Goal: Transaction & Acquisition: Download file/media

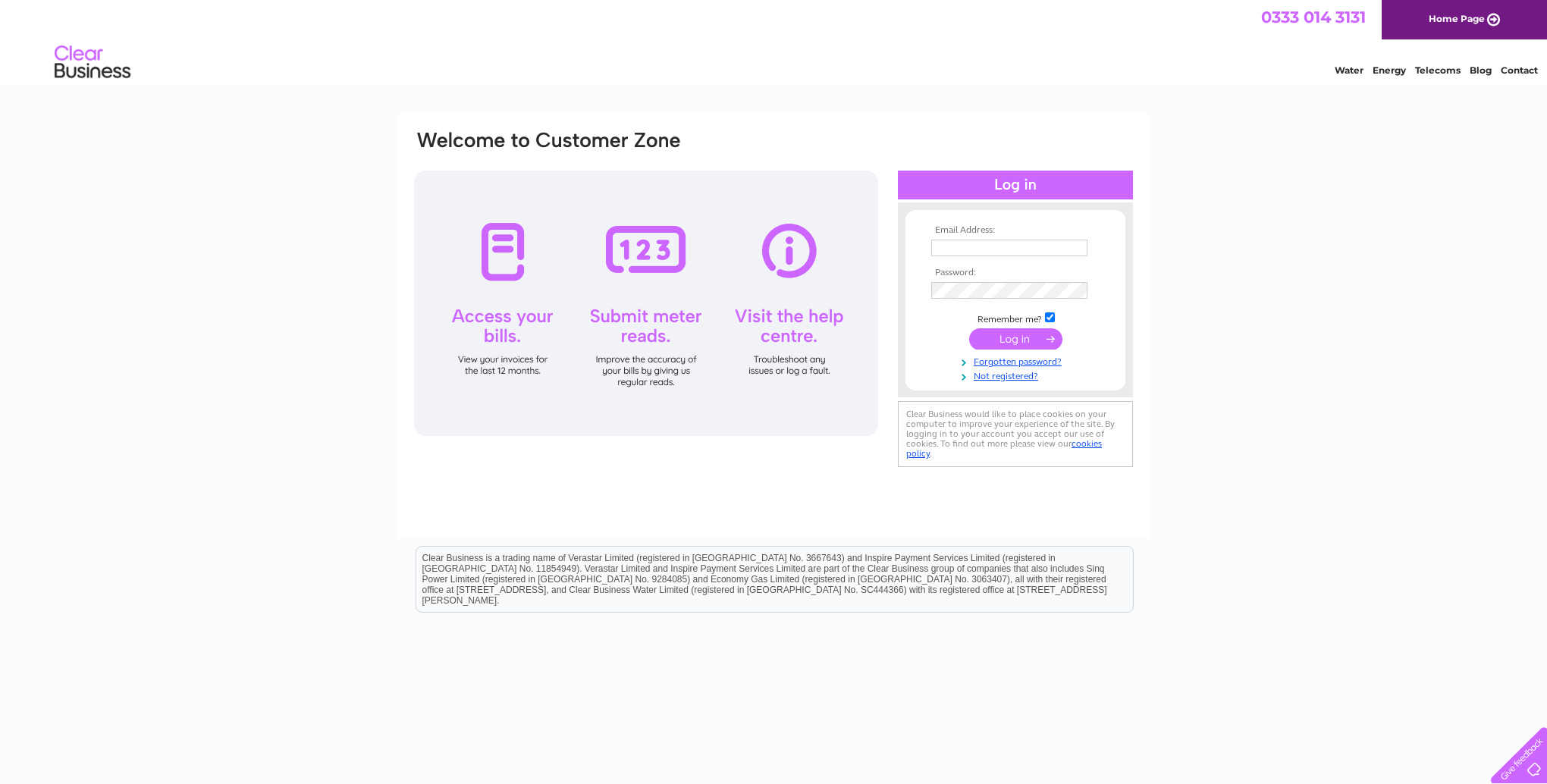
type input "james.mansfield@btinternet.com"
click at [1010, 340] on input "submit" at bounding box center [1016, 339] width 93 height 21
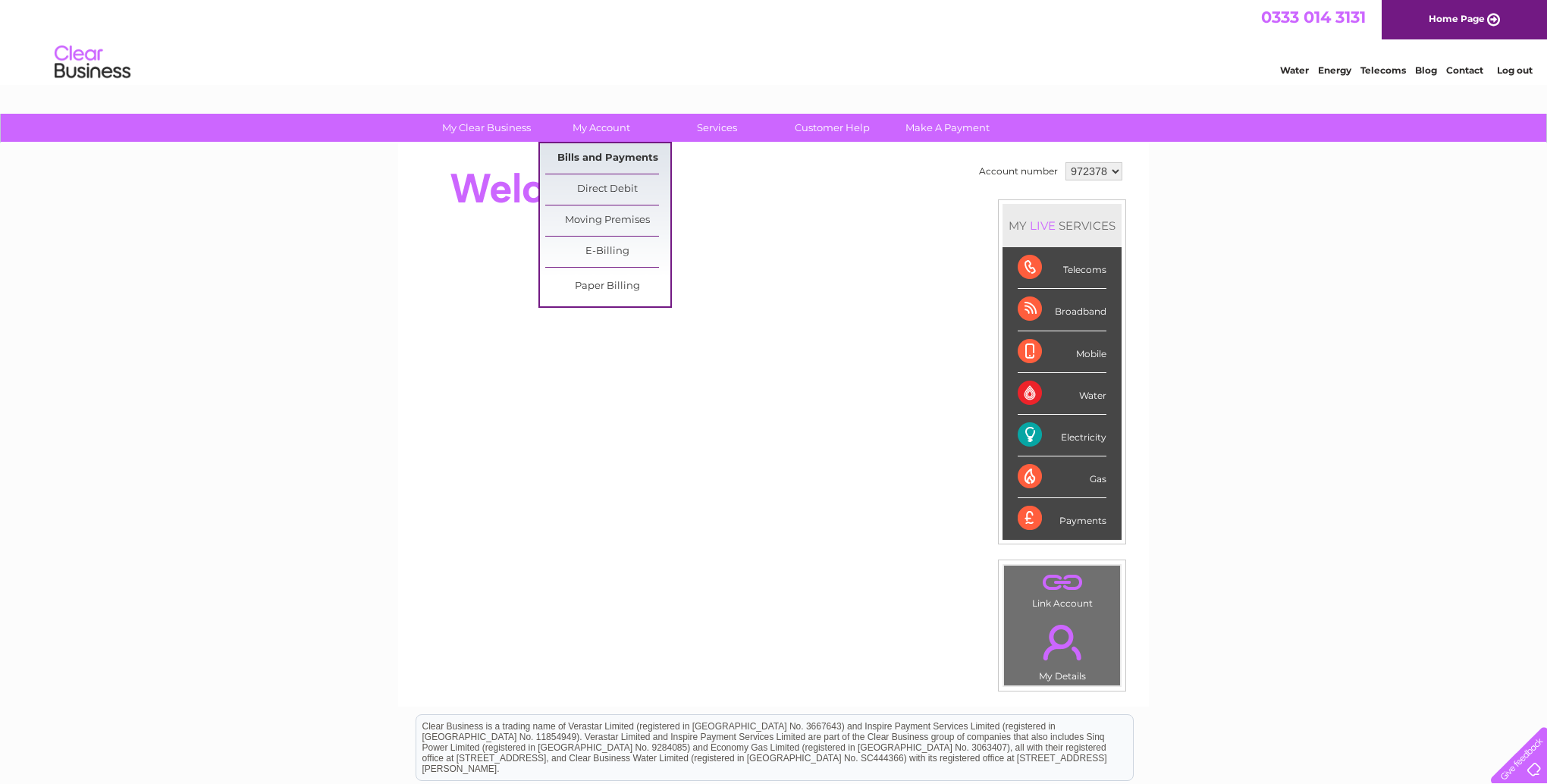
click at [605, 154] on link "Bills and Payments" at bounding box center [608, 158] width 125 height 30
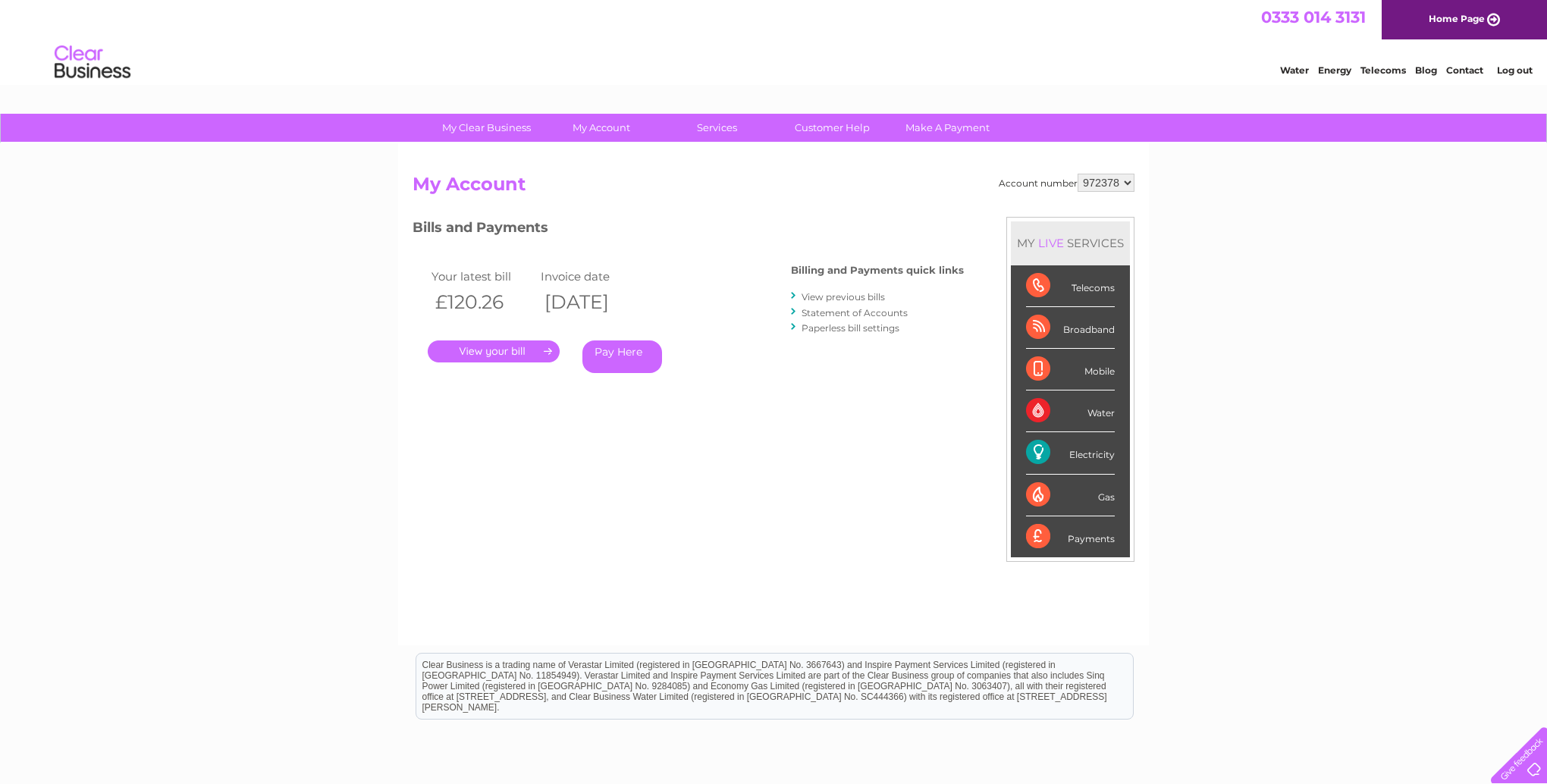
click at [827, 313] on link "Statement of Accounts" at bounding box center [854, 312] width 107 height 12
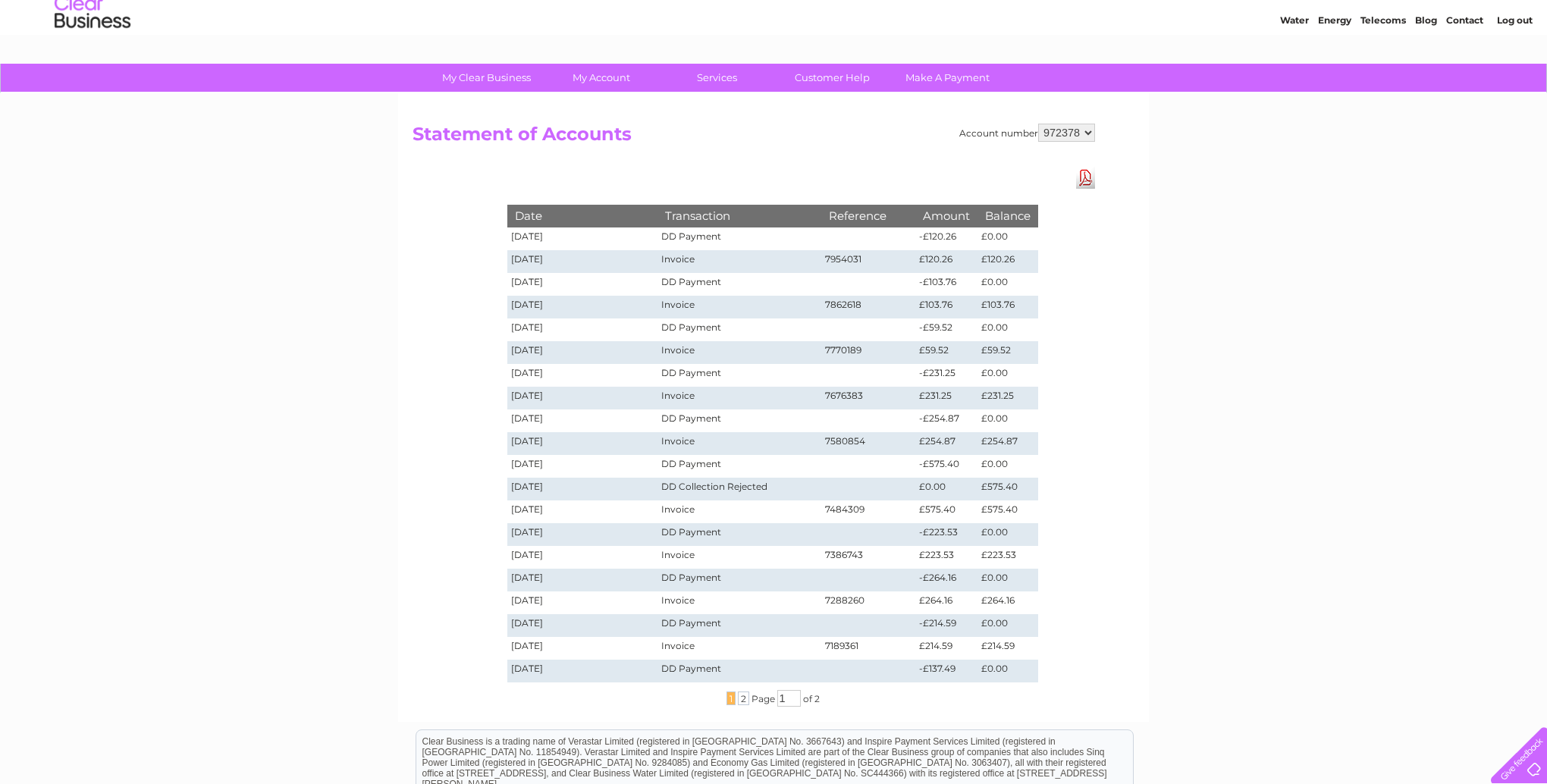
scroll to position [47, 0]
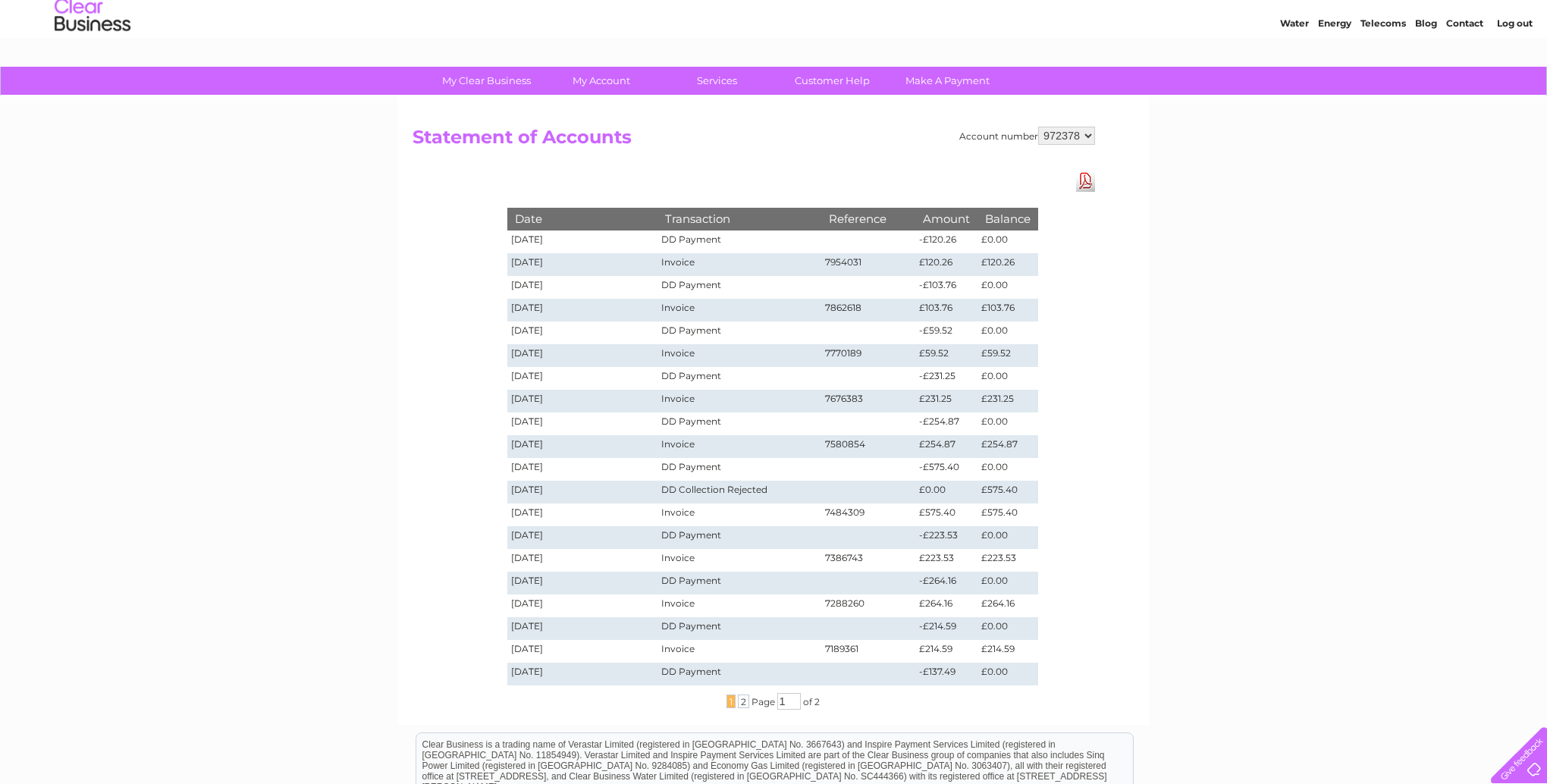
click at [1090, 186] on link "Download Pdf" at bounding box center [1085, 181] width 19 height 22
click at [739, 702] on span "2" at bounding box center [743, 701] width 12 height 13
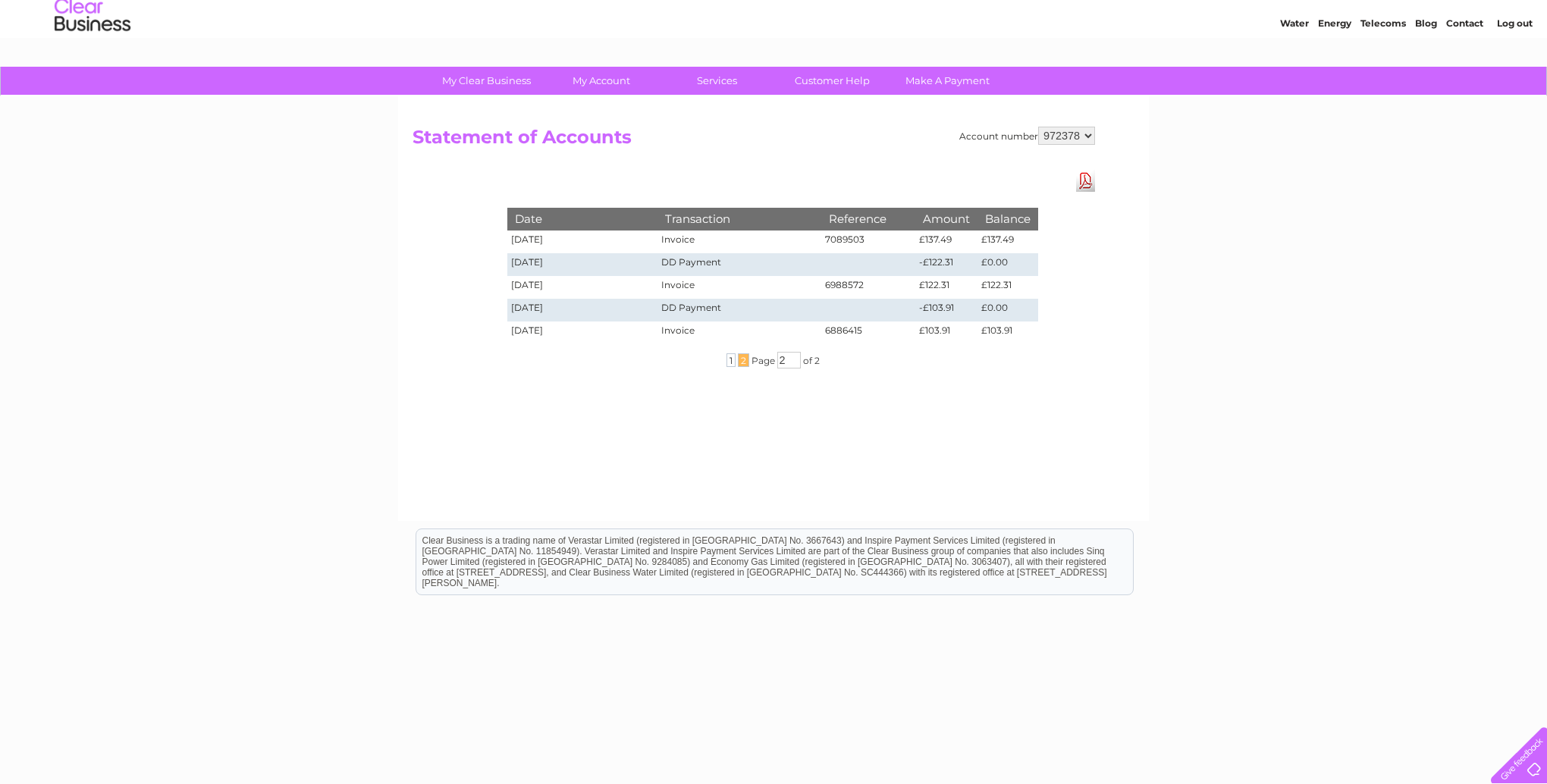
click at [1085, 181] on link "Download Pdf" at bounding box center [1085, 181] width 19 height 22
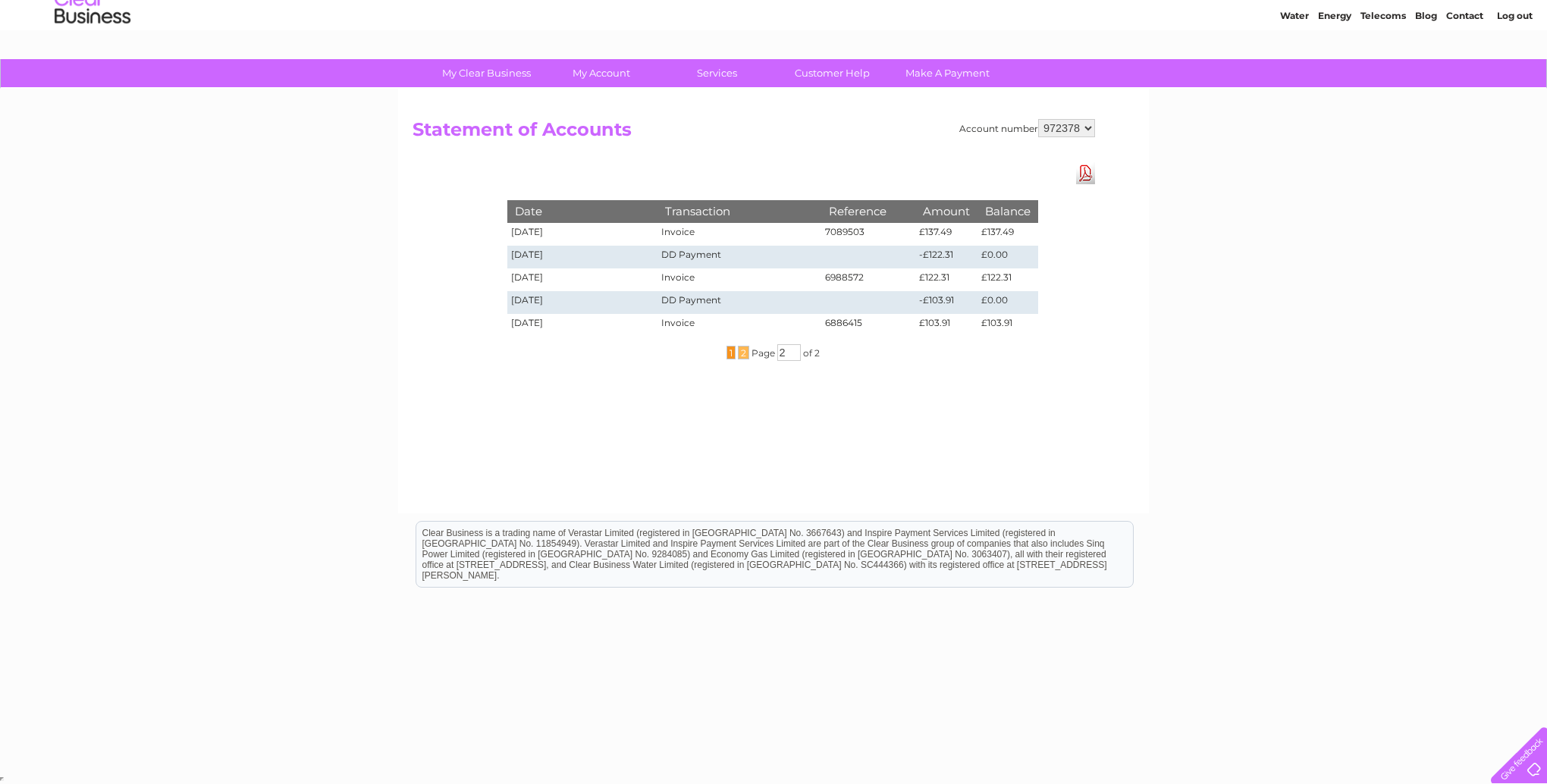
click at [727, 354] on span "1" at bounding box center [731, 352] width 9 height 13
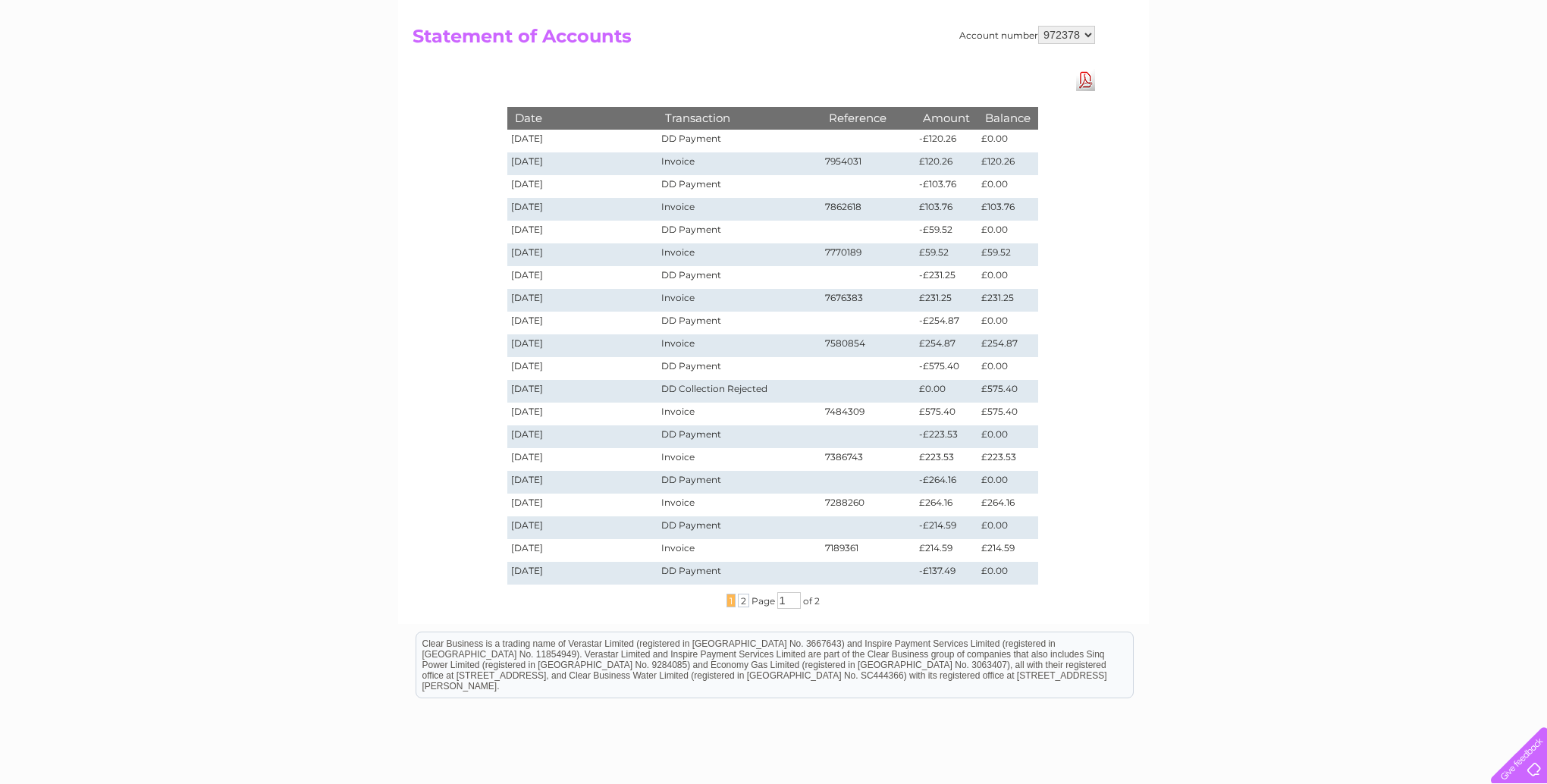
scroll to position [149, 0]
click at [742, 604] on span "2" at bounding box center [743, 599] width 12 height 13
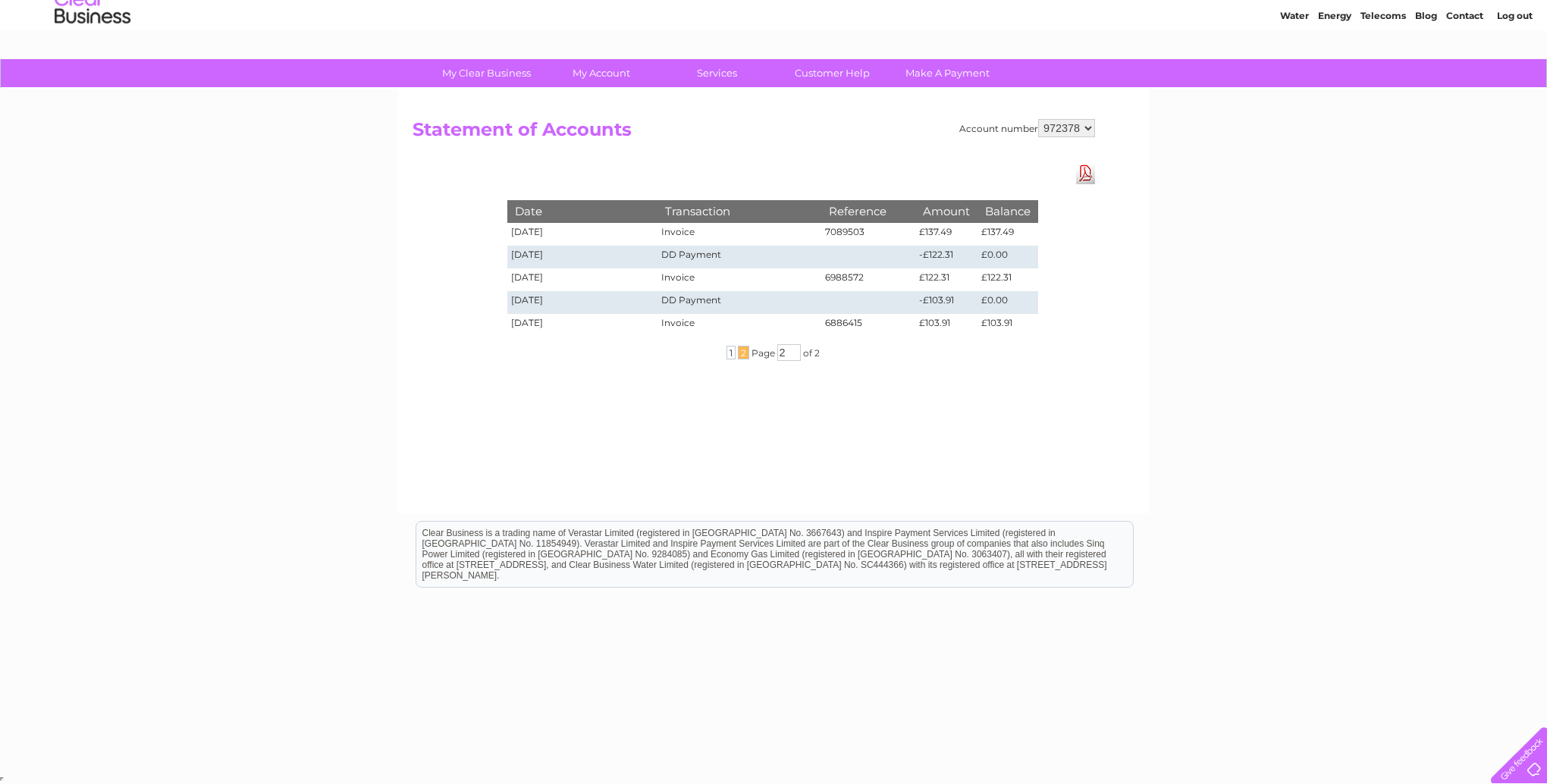
scroll to position [55, 0]
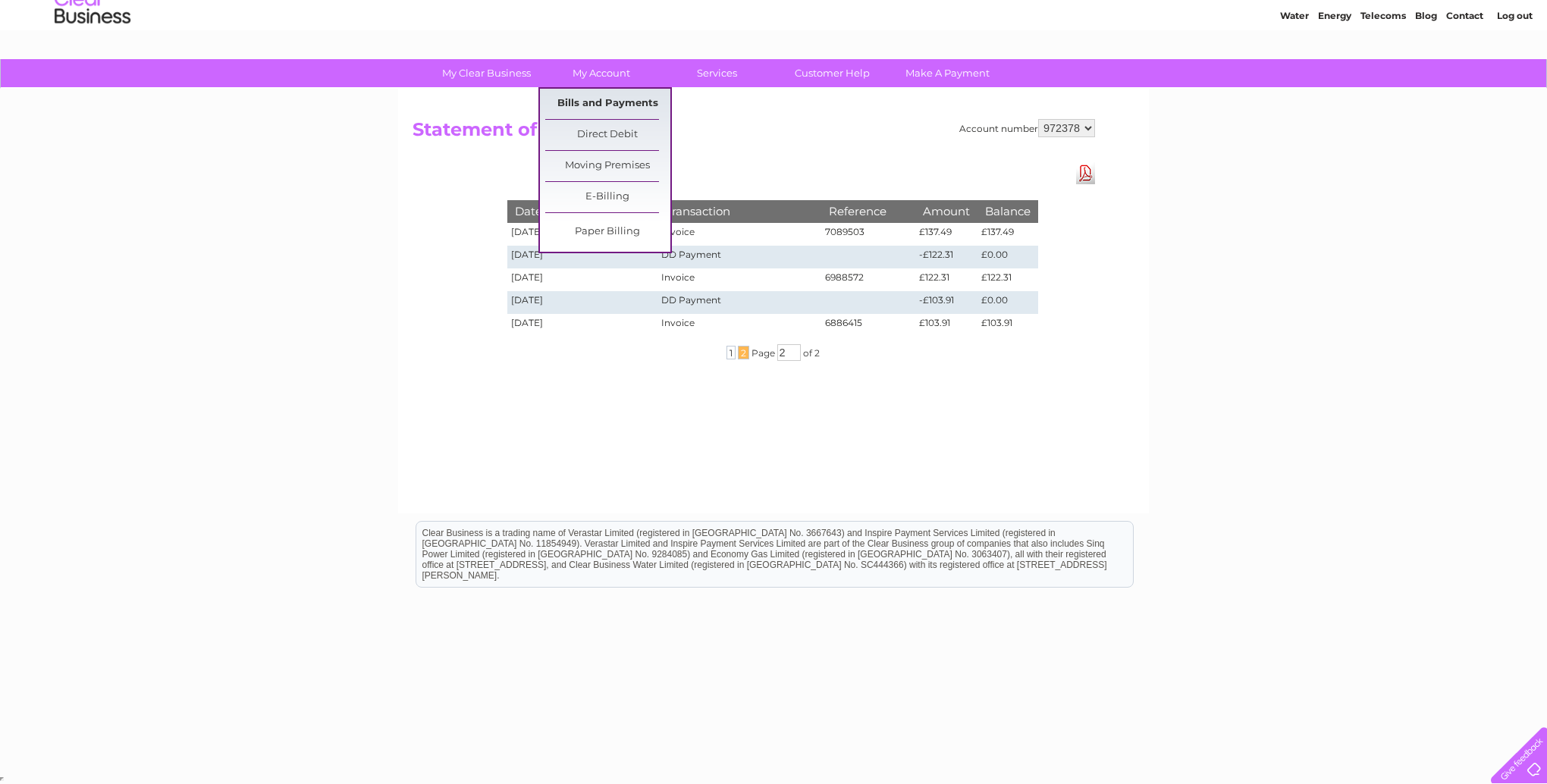
click at [602, 101] on link "Bills and Payments" at bounding box center [608, 104] width 125 height 30
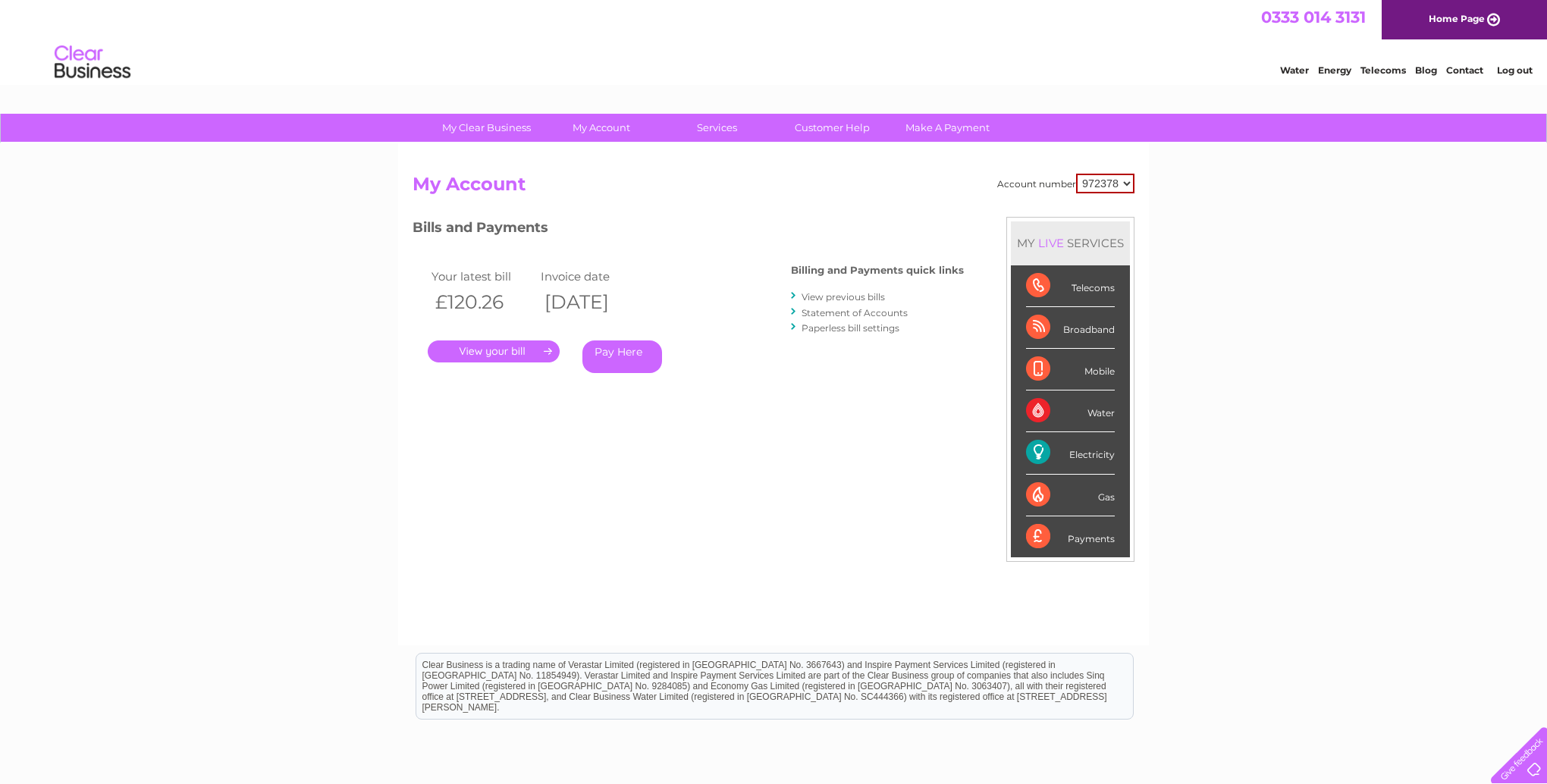
click at [825, 295] on link "View previous bills" at bounding box center [842, 296] width 83 height 12
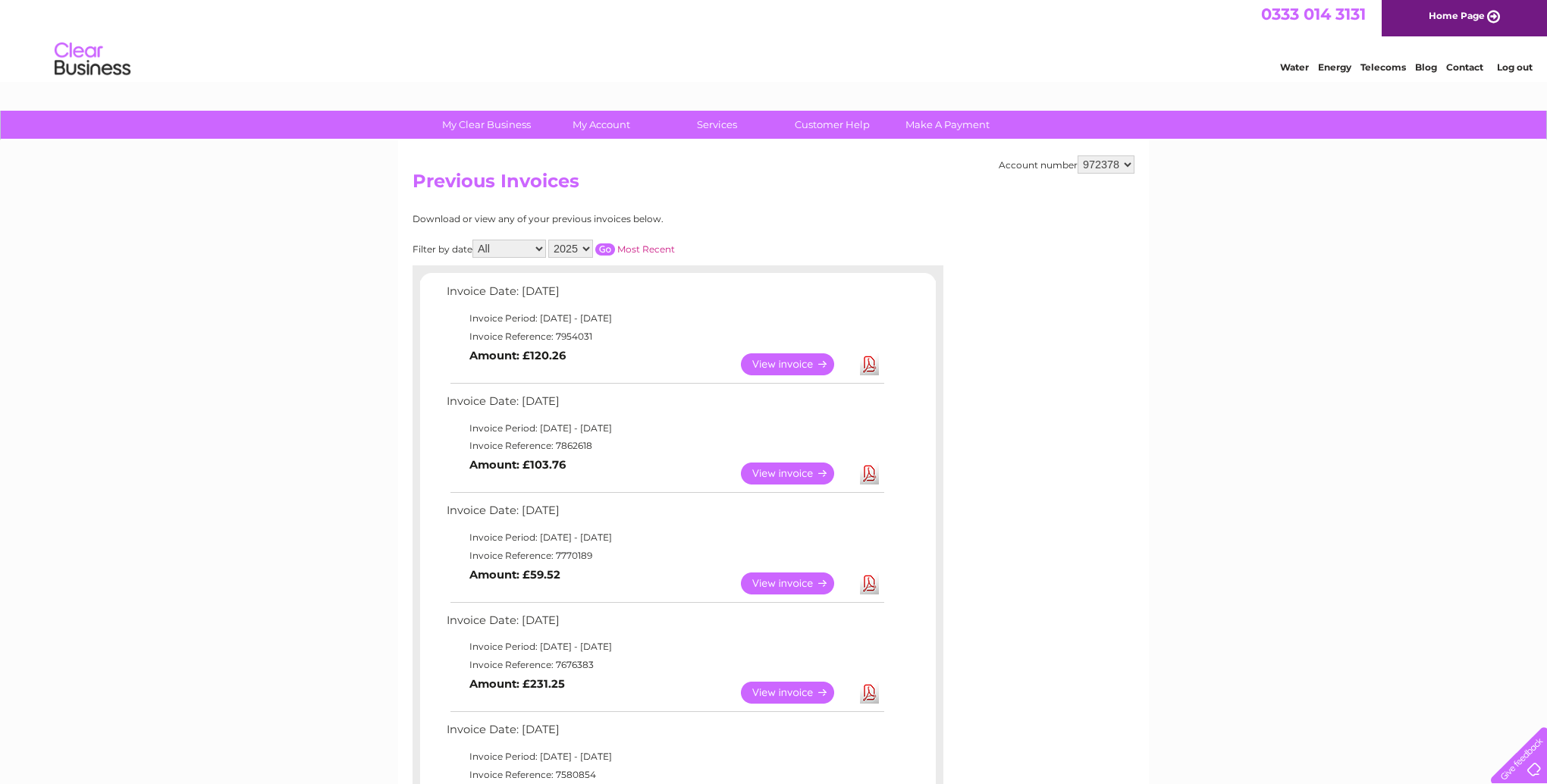
scroll to position [10, 0]
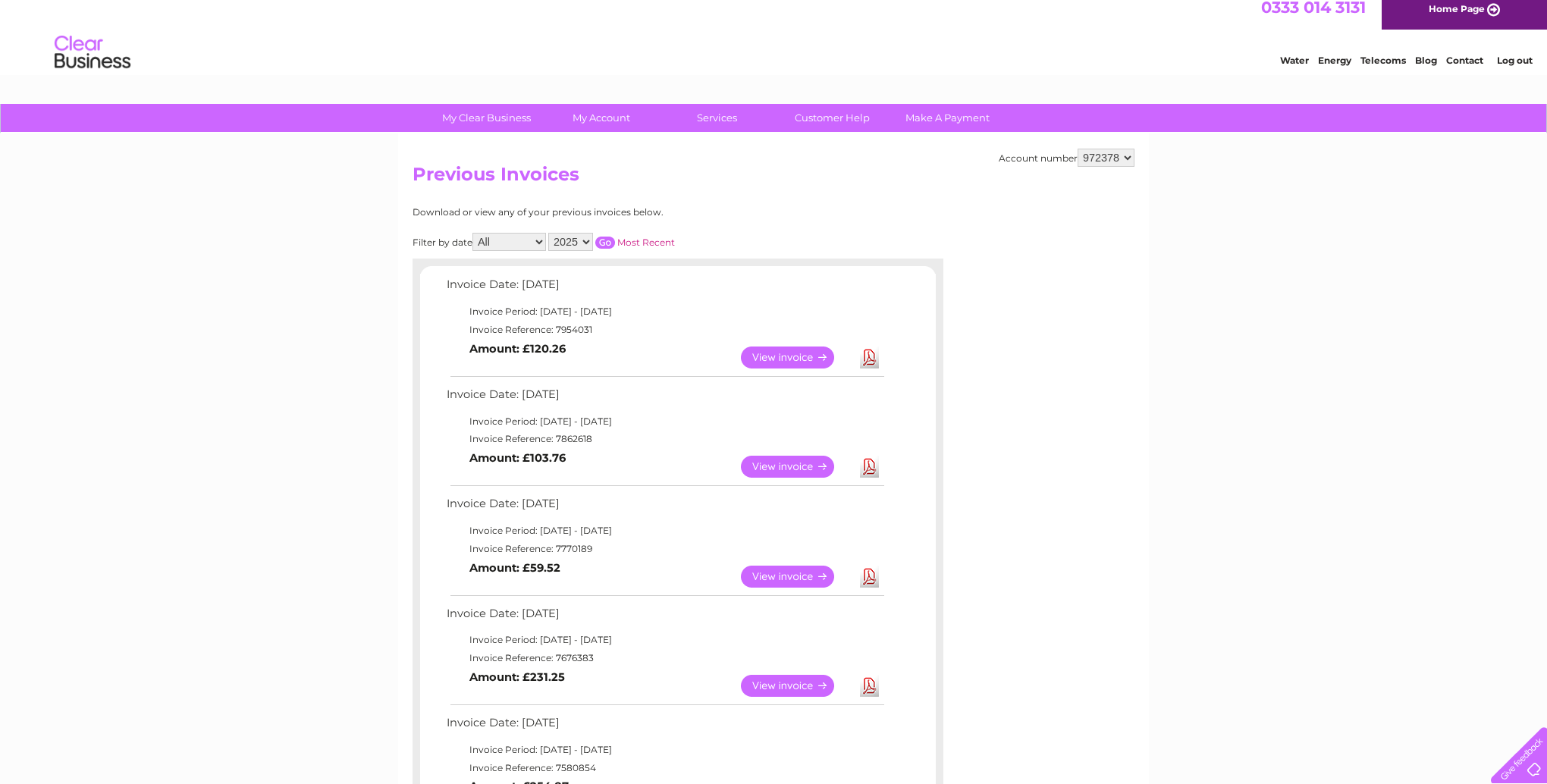
click at [585, 243] on select "2025 2024 2023 2022" at bounding box center [570, 242] width 45 height 18
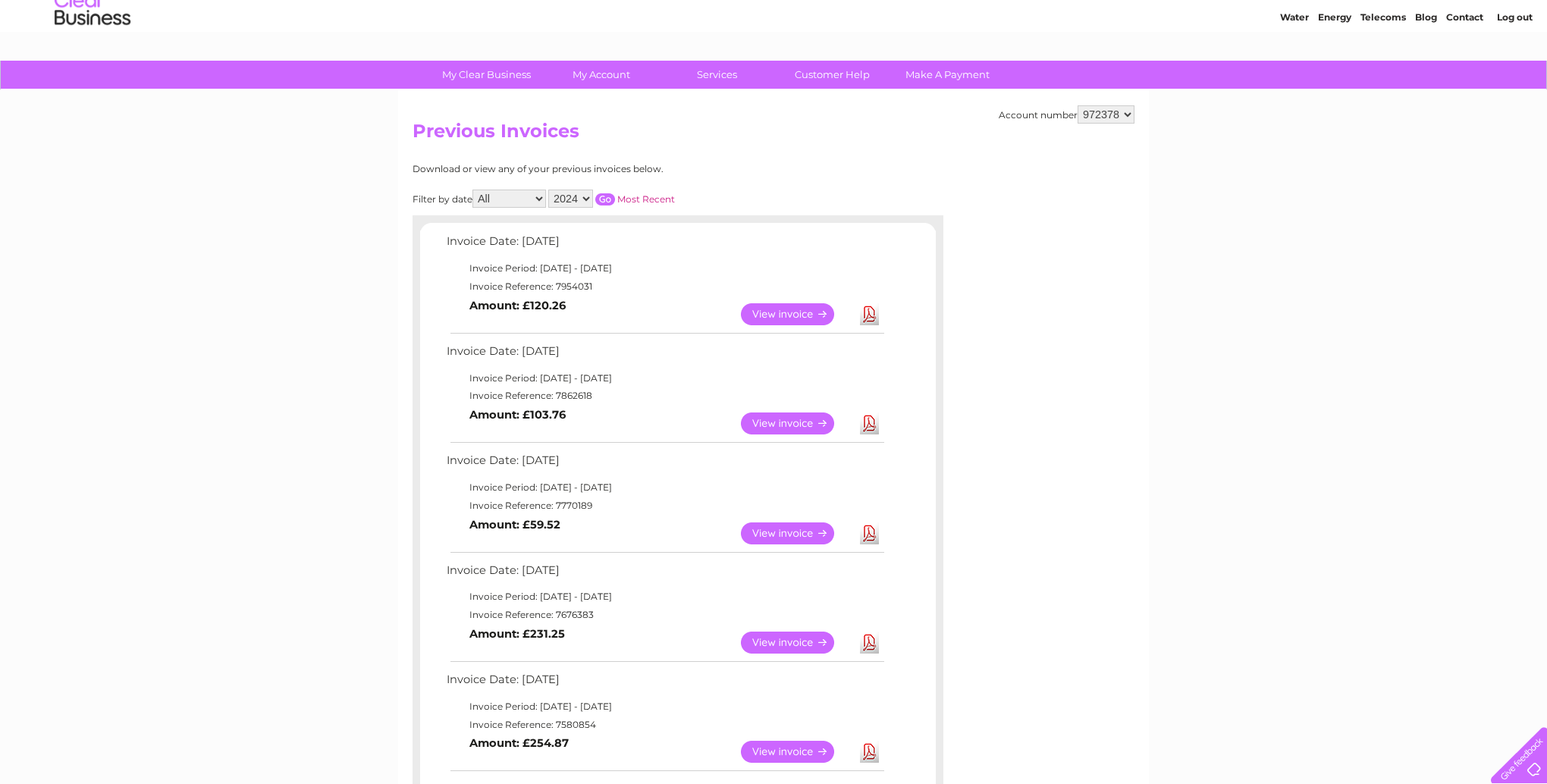
scroll to position [70, 0]
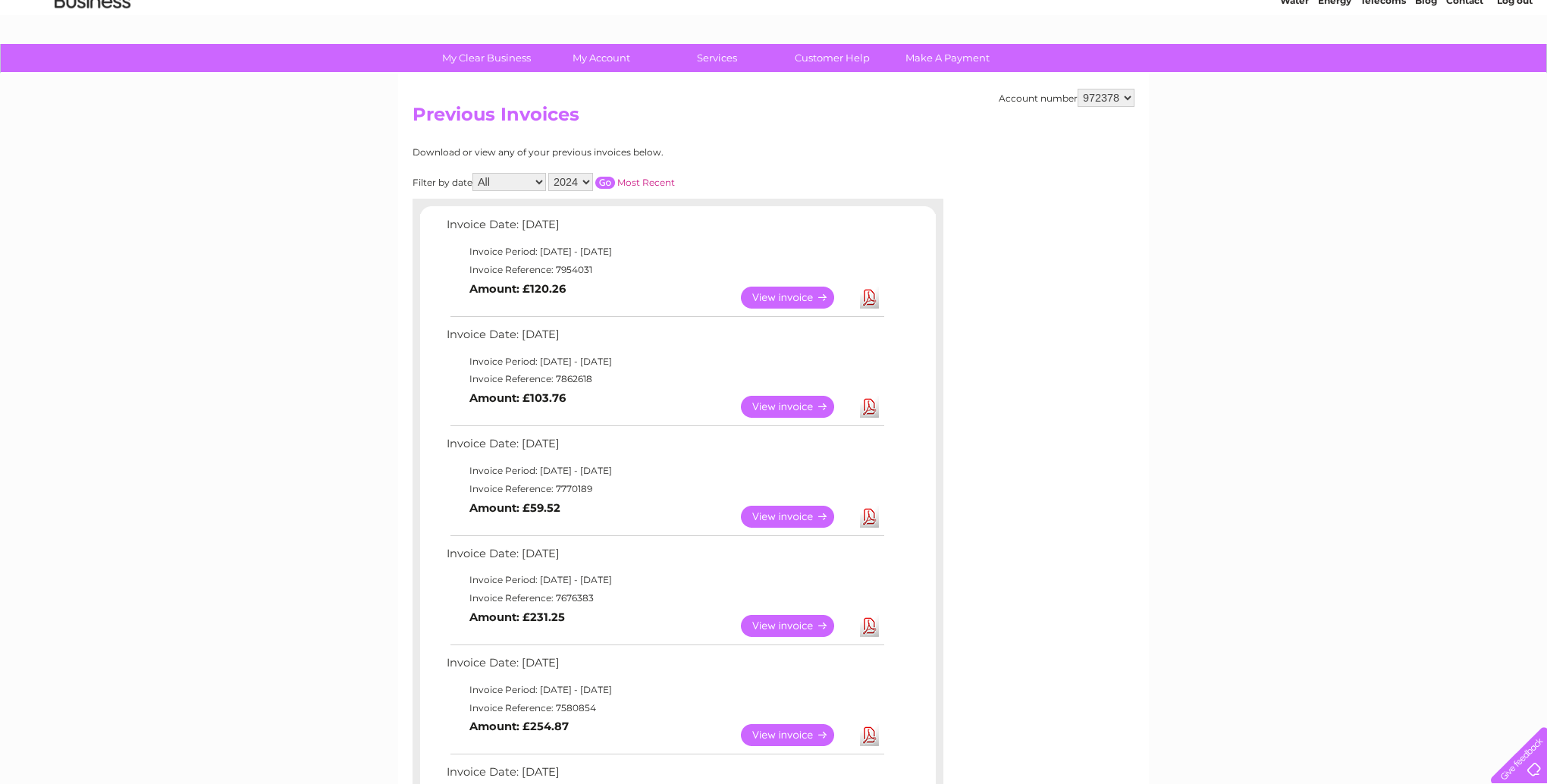
click at [607, 186] on input "button" at bounding box center [605, 183] width 20 height 13
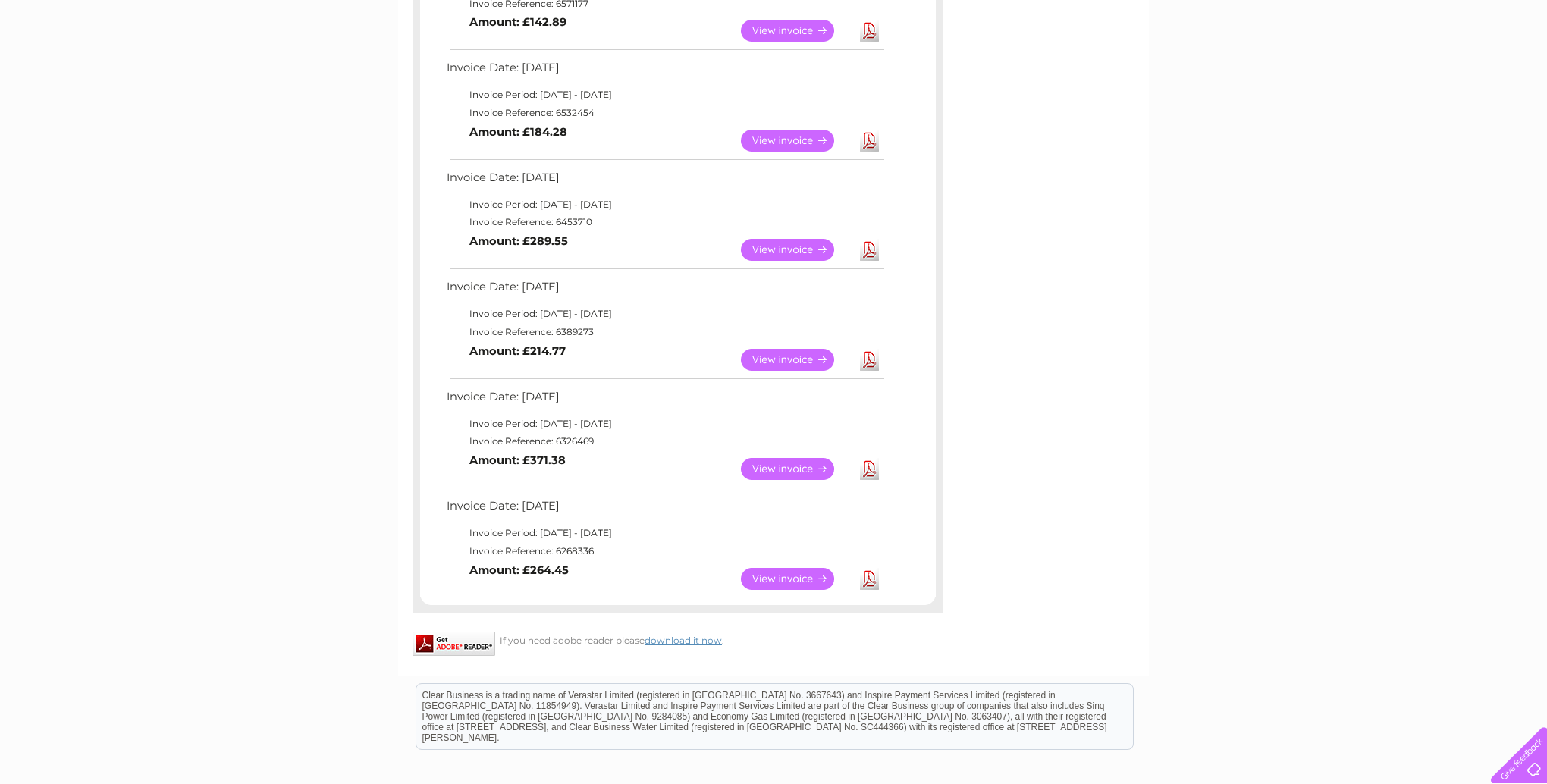
scroll to position [987, 0]
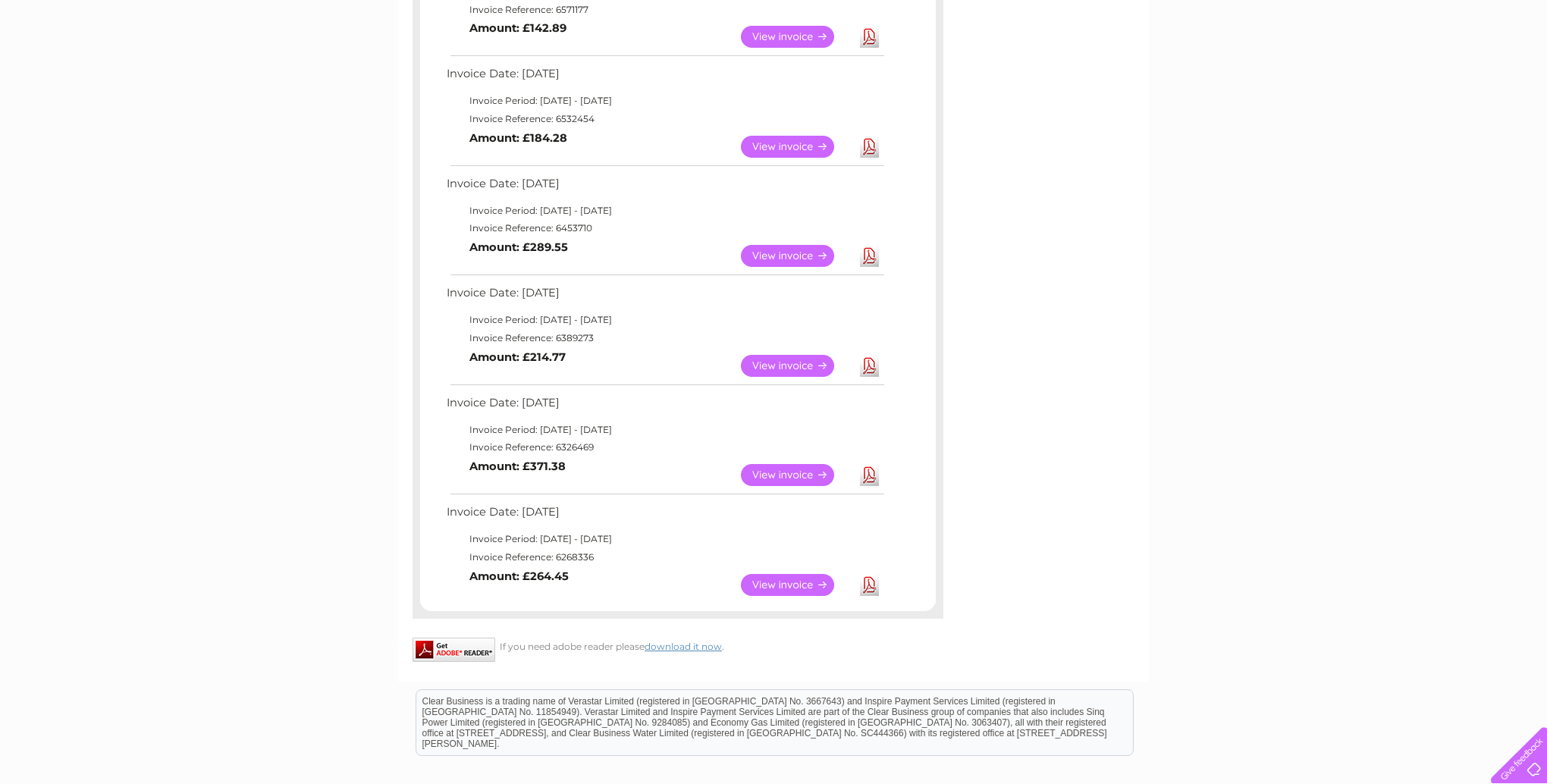
click at [870, 255] on link "Download" at bounding box center [869, 256] width 19 height 22
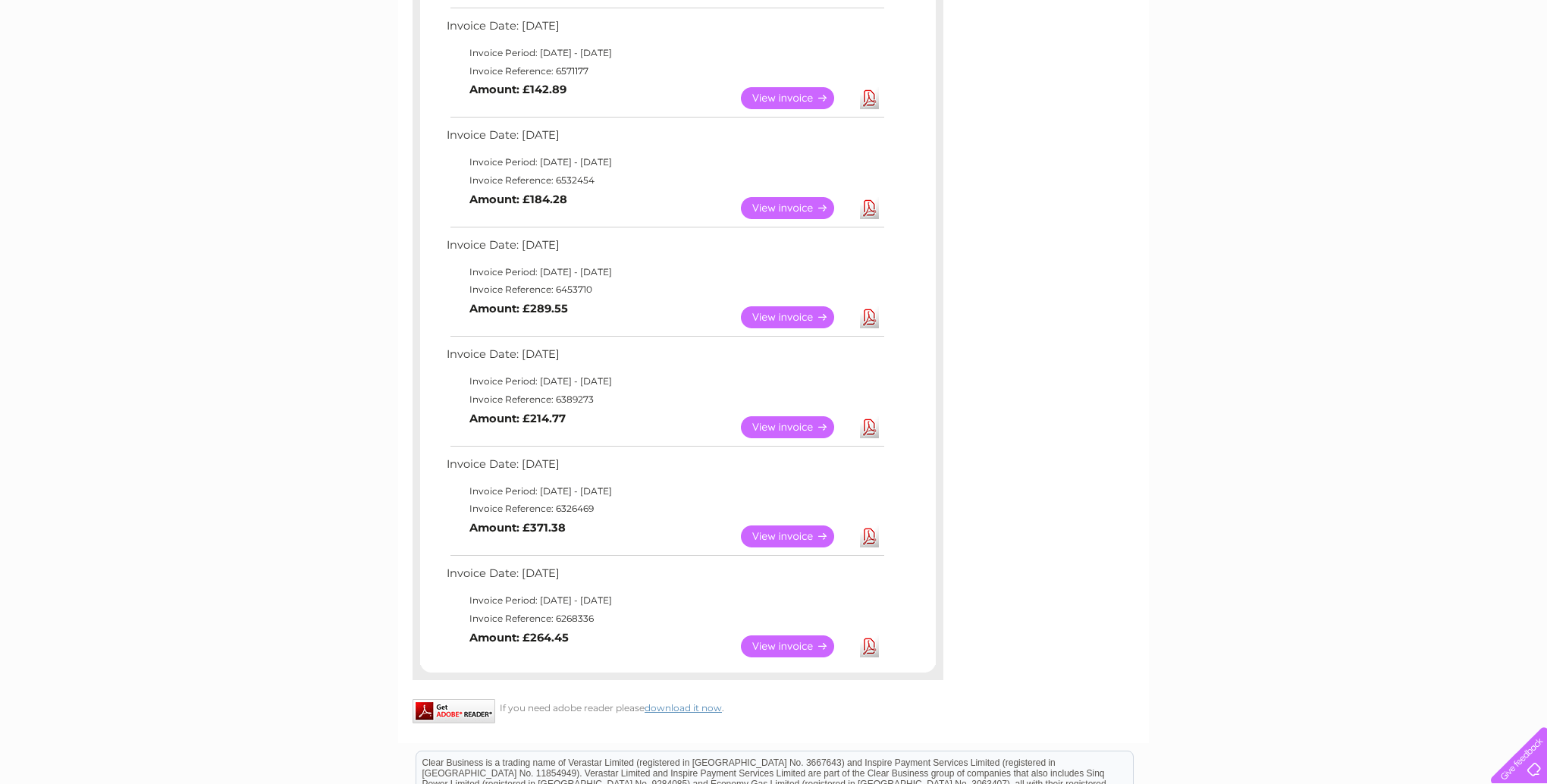
scroll to position [917, 0]
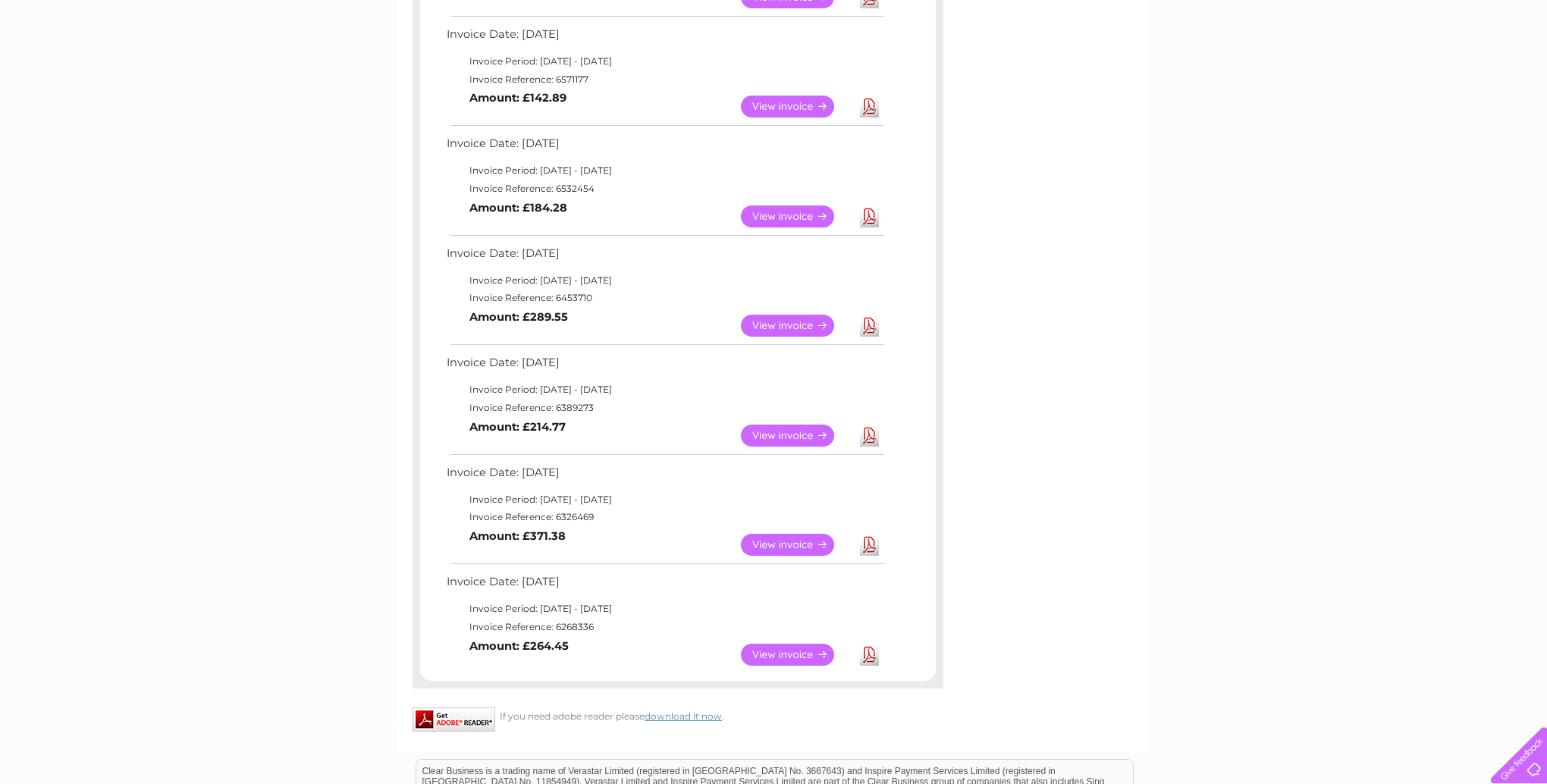
click at [870, 220] on link "Download" at bounding box center [869, 217] width 19 height 22
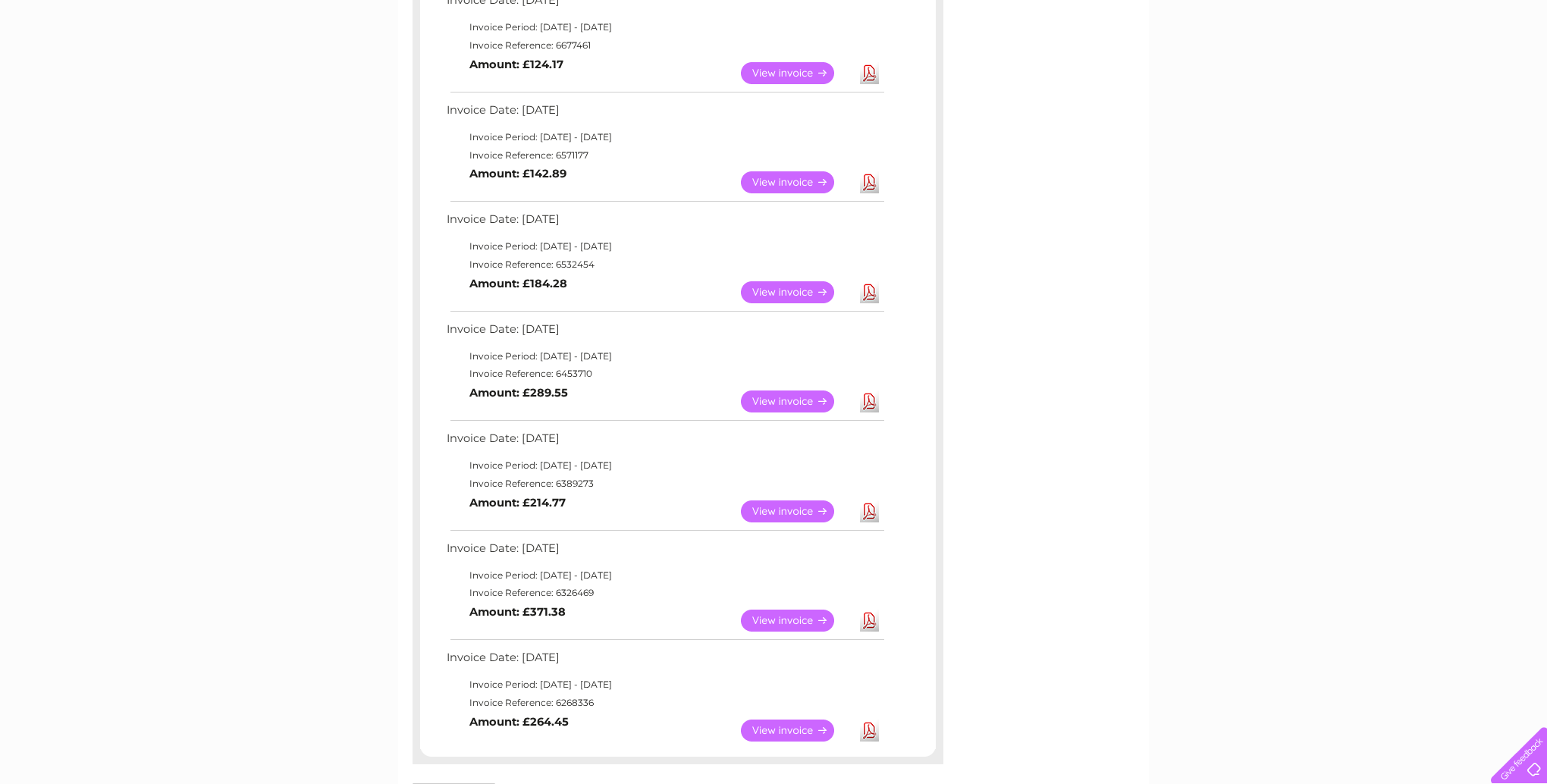
scroll to position [842, 0]
click at [869, 183] on link "Download" at bounding box center [869, 182] width 19 height 22
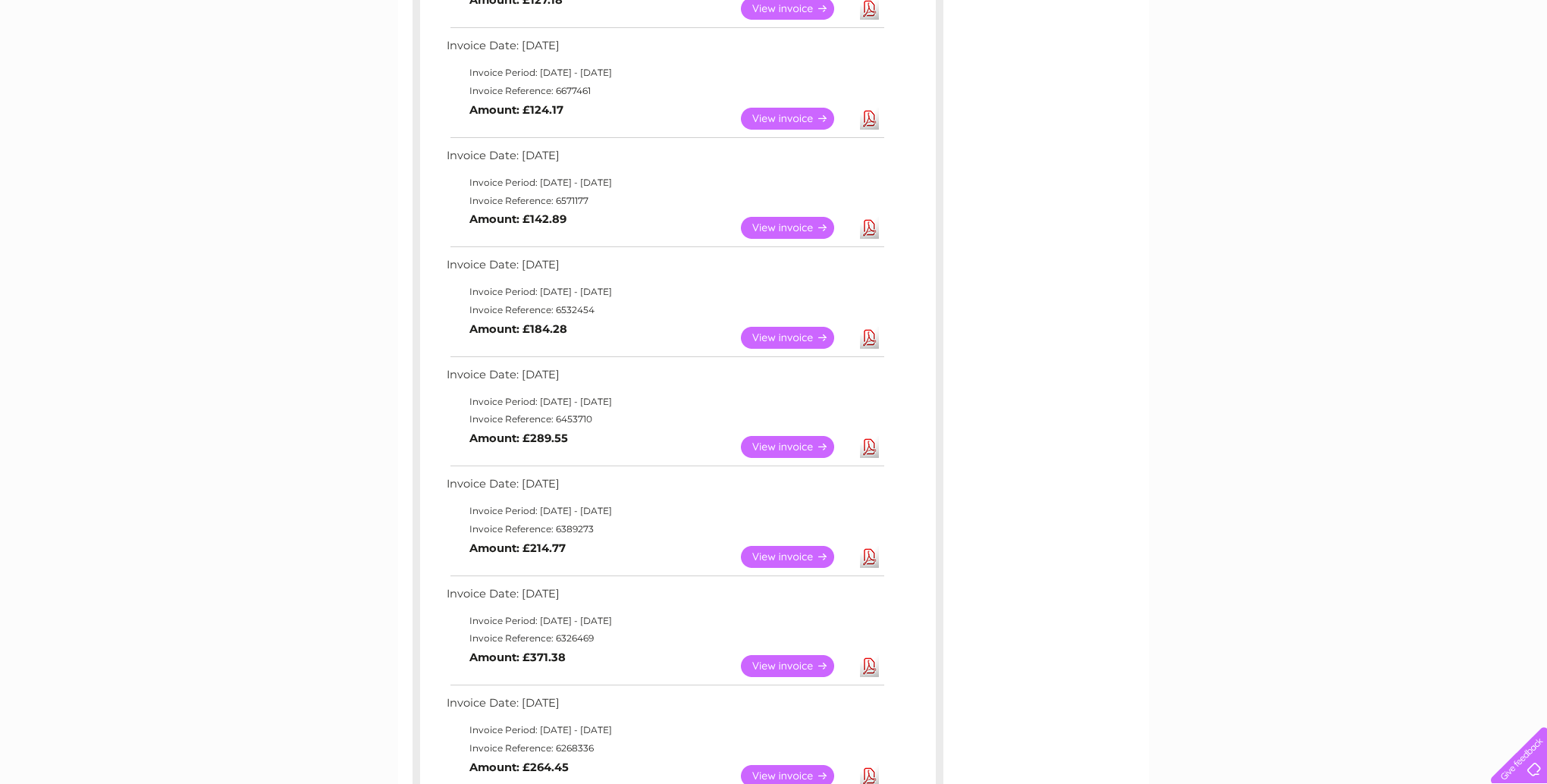
scroll to position [772, 0]
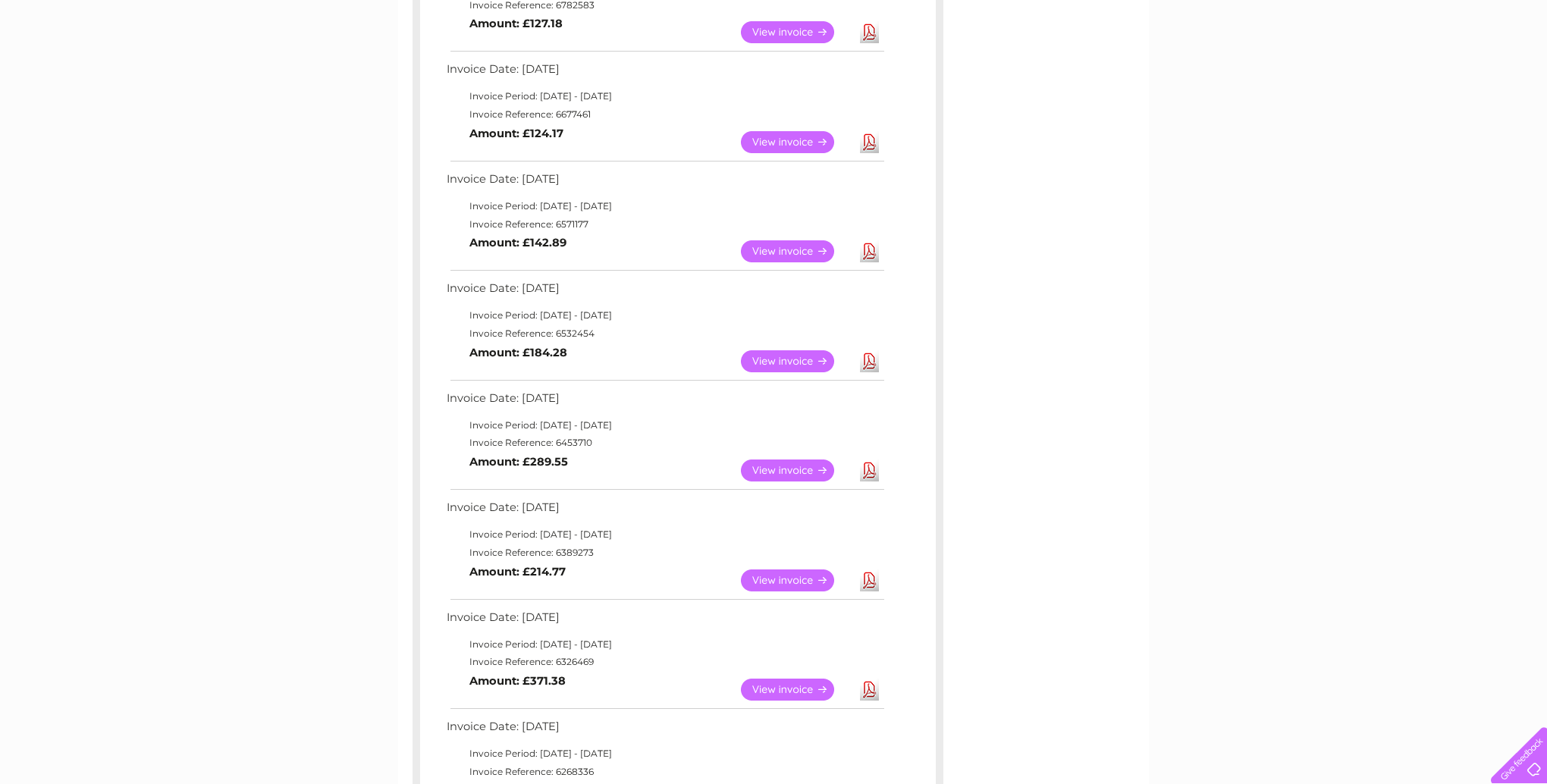
click at [868, 145] on link "Download" at bounding box center [869, 142] width 19 height 22
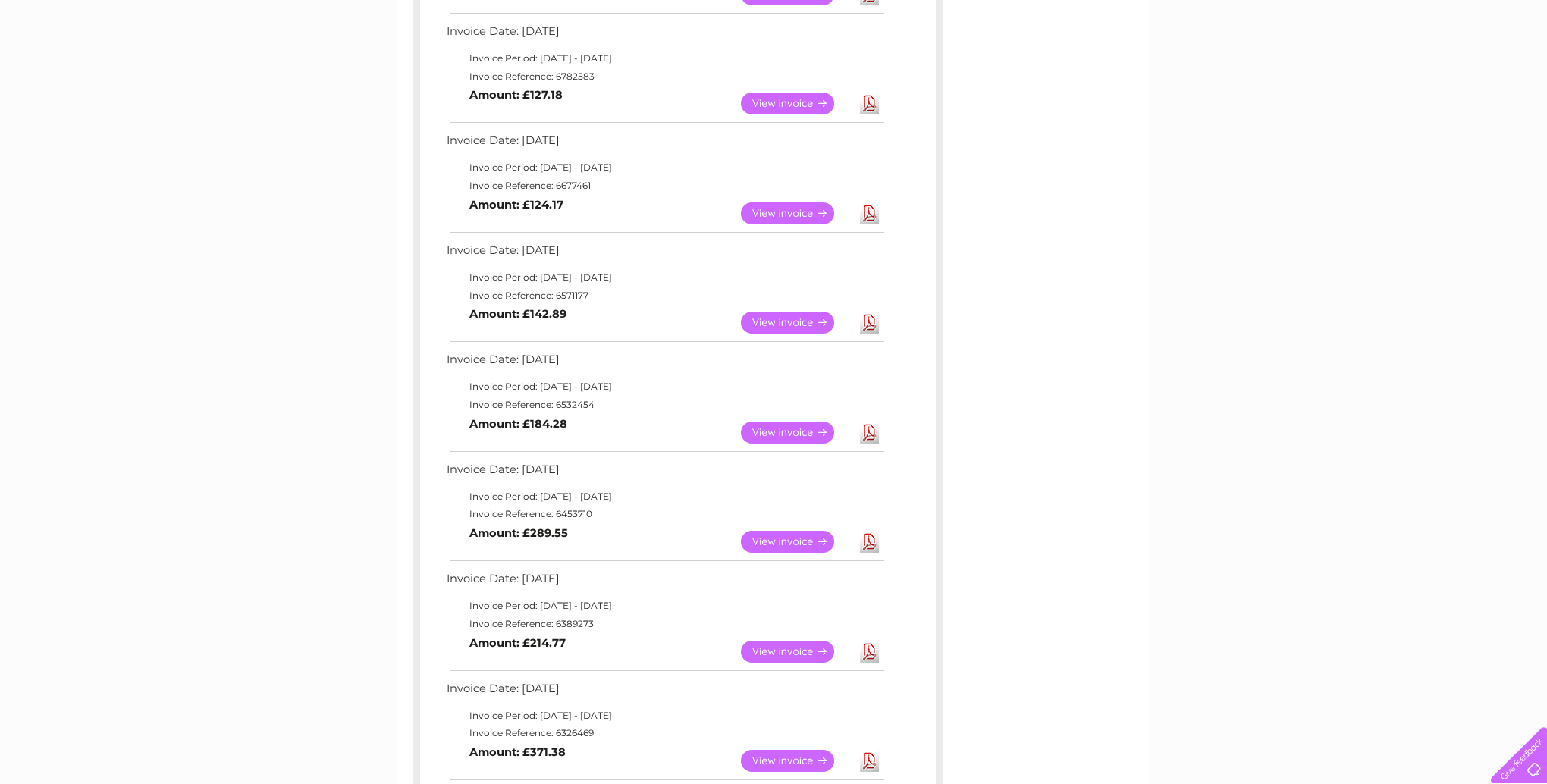
scroll to position [695, 0]
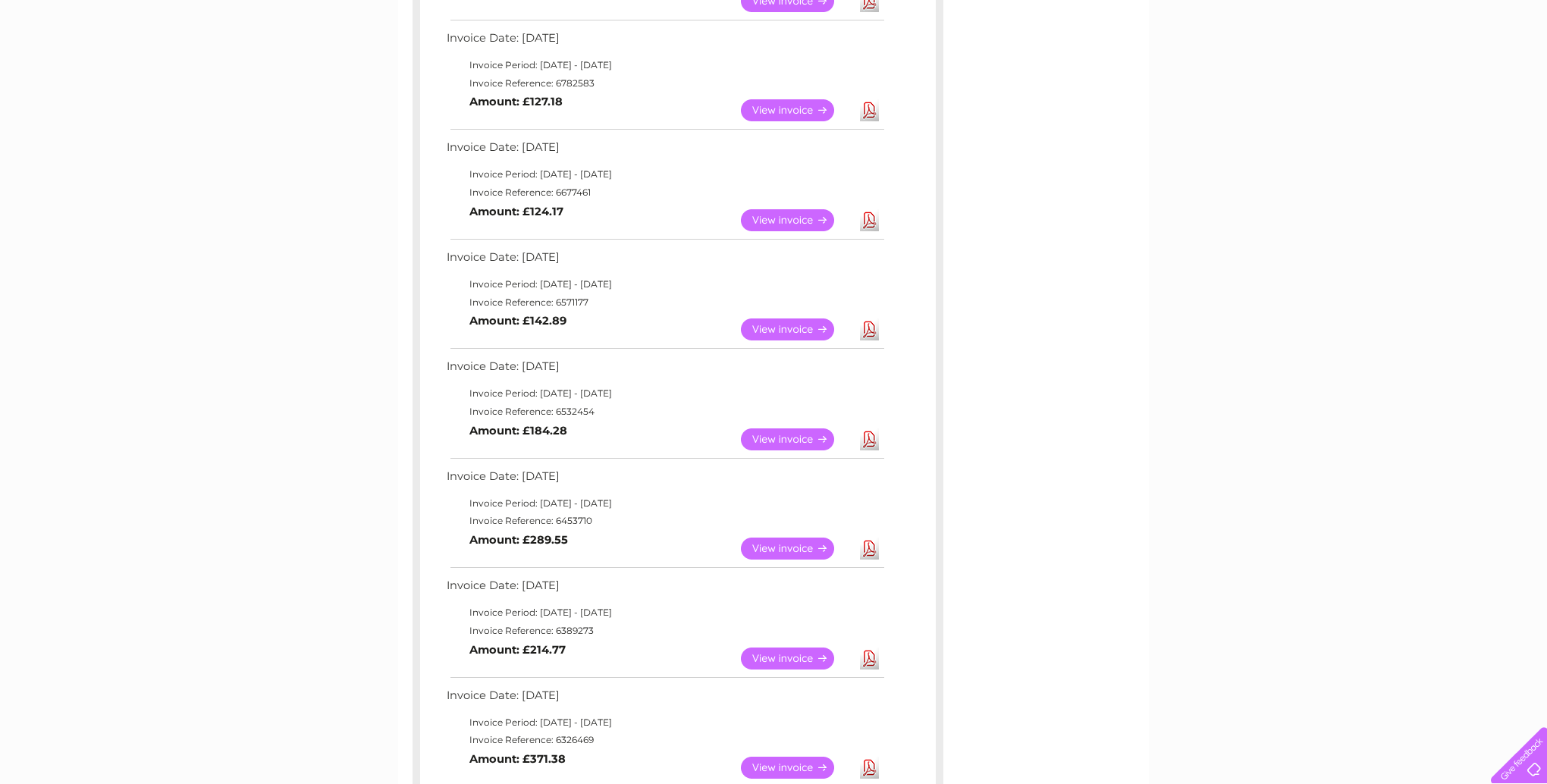
click at [868, 113] on link "Download" at bounding box center [869, 110] width 19 height 22
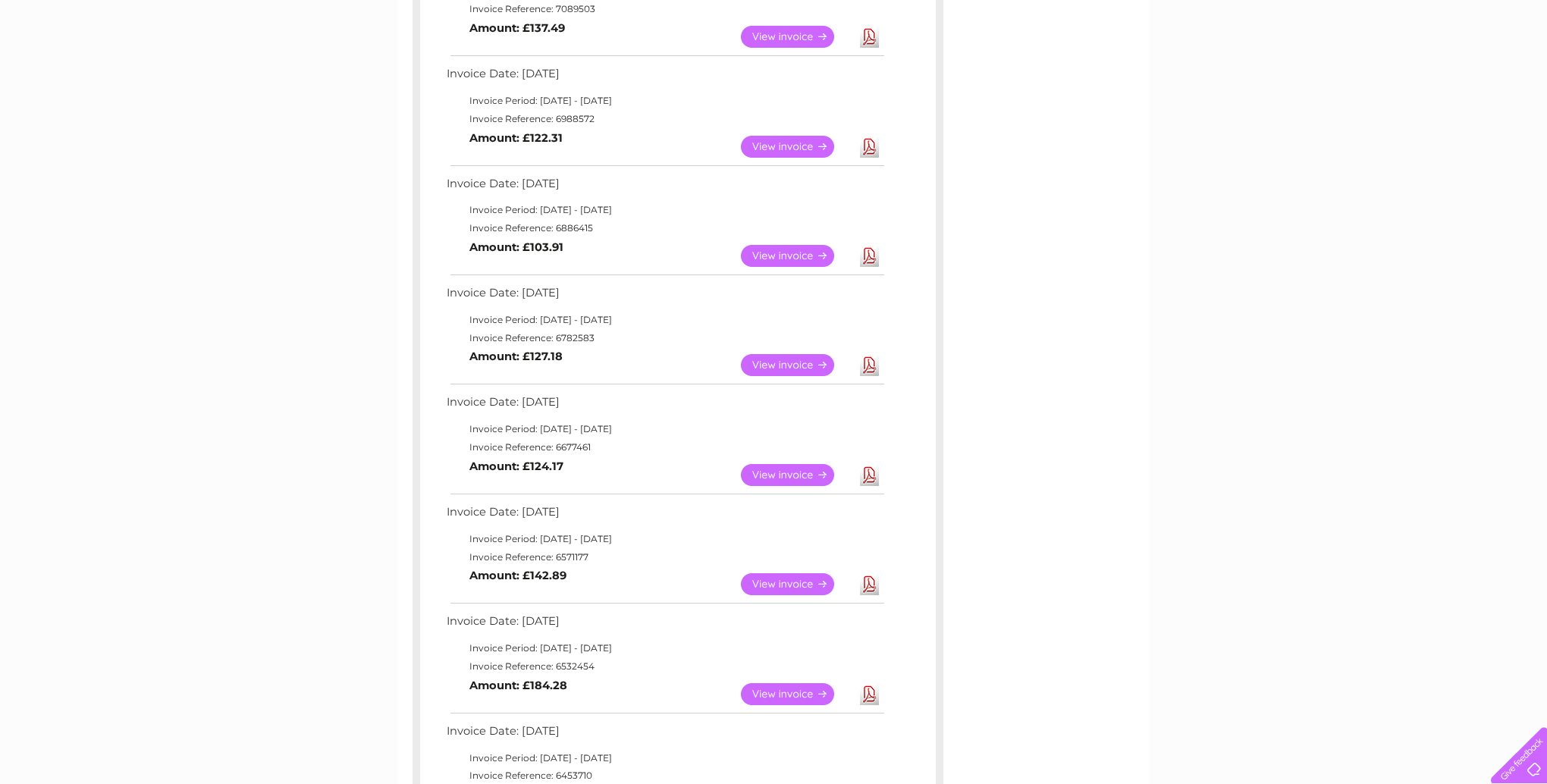
scroll to position [416, 0]
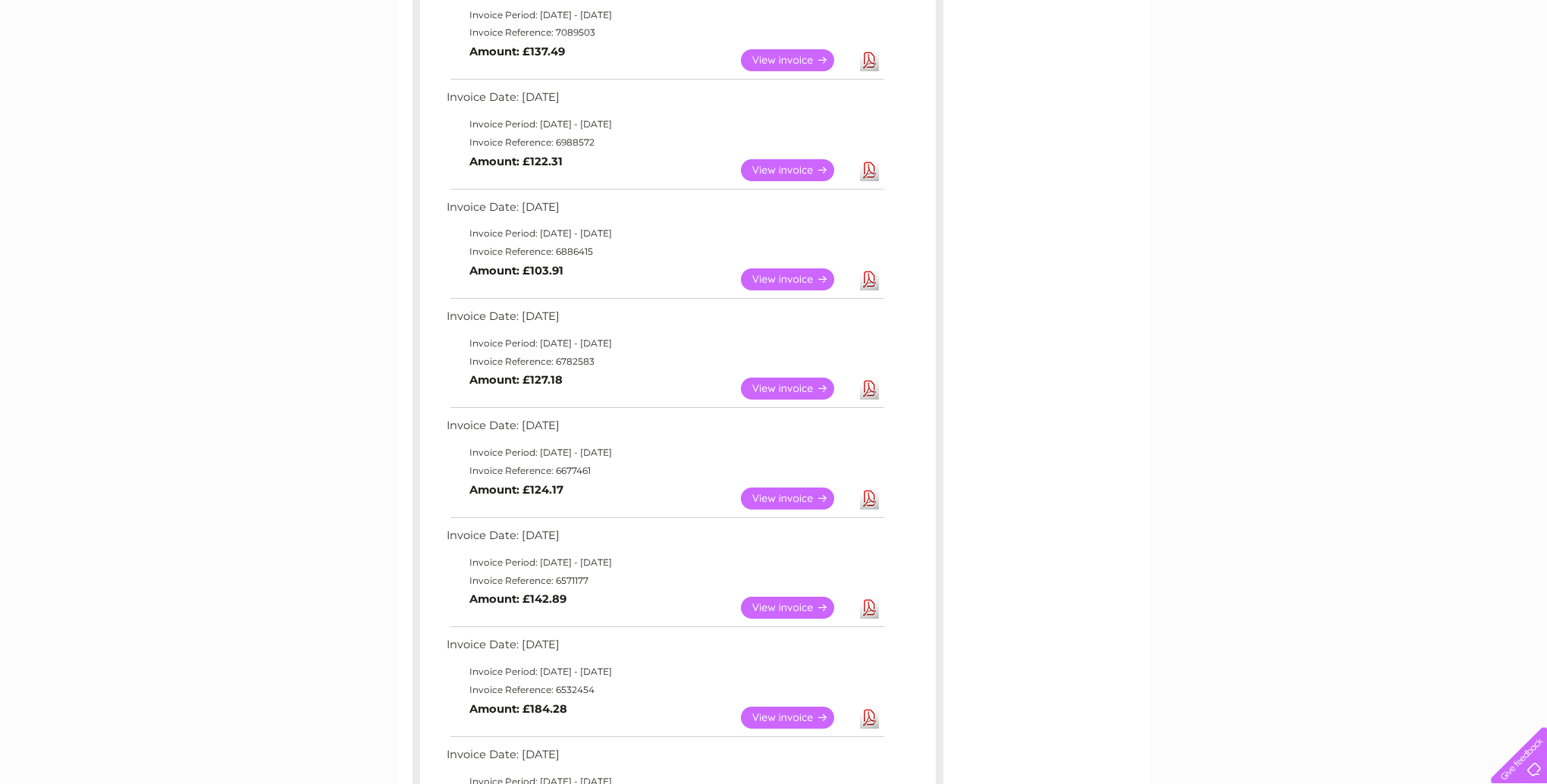
click at [868, 280] on link "Download" at bounding box center [869, 279] width 19 height 22
click at [868, 169] on link "Download" at bounding box center [869, 170] width 19 height 22
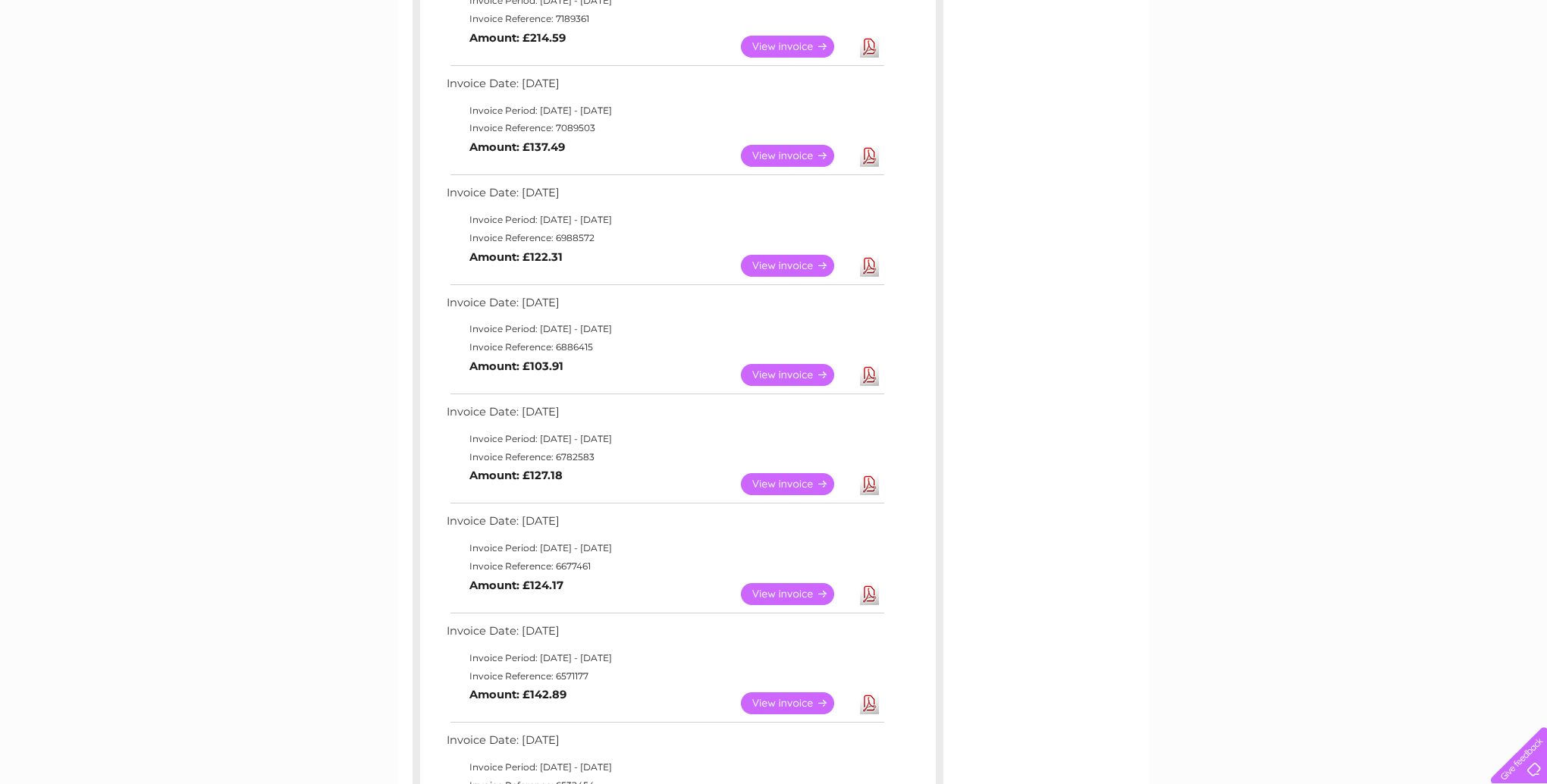
scroll to position [310, 0]
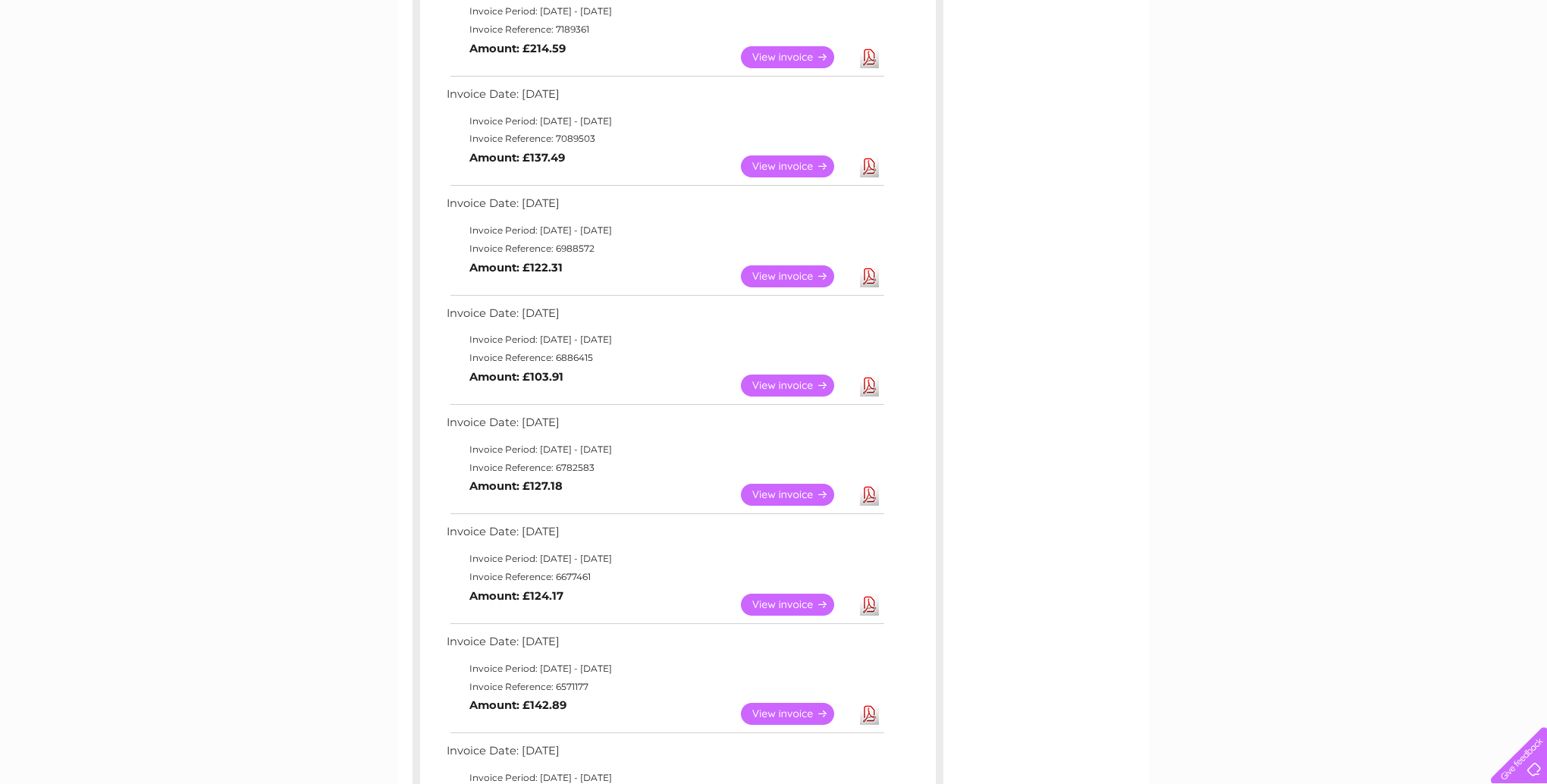
click at [870, 173] on link "Download" at bounding box center [869, 166] width 19 height 22
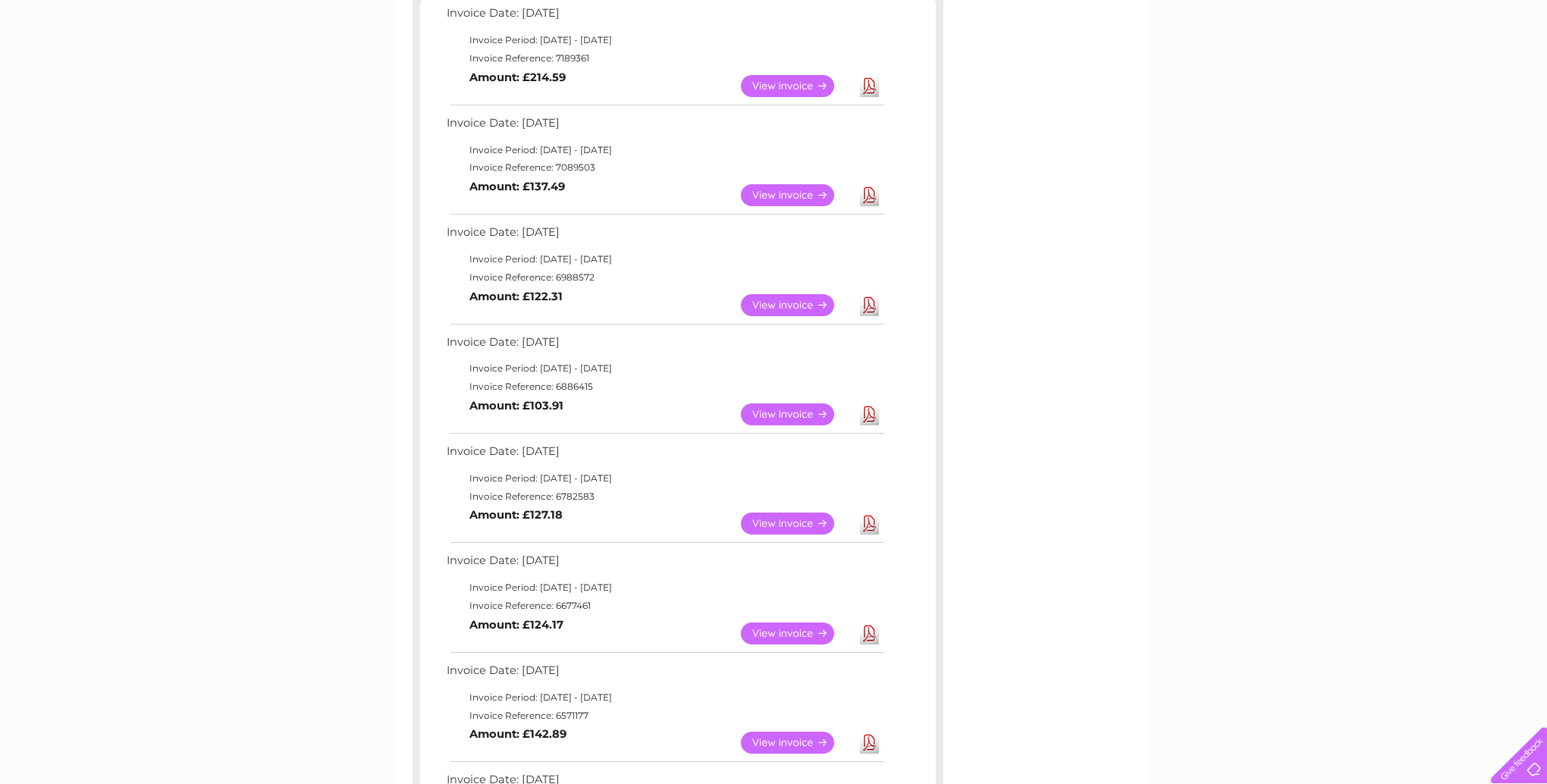
scroll to position [287, 0]
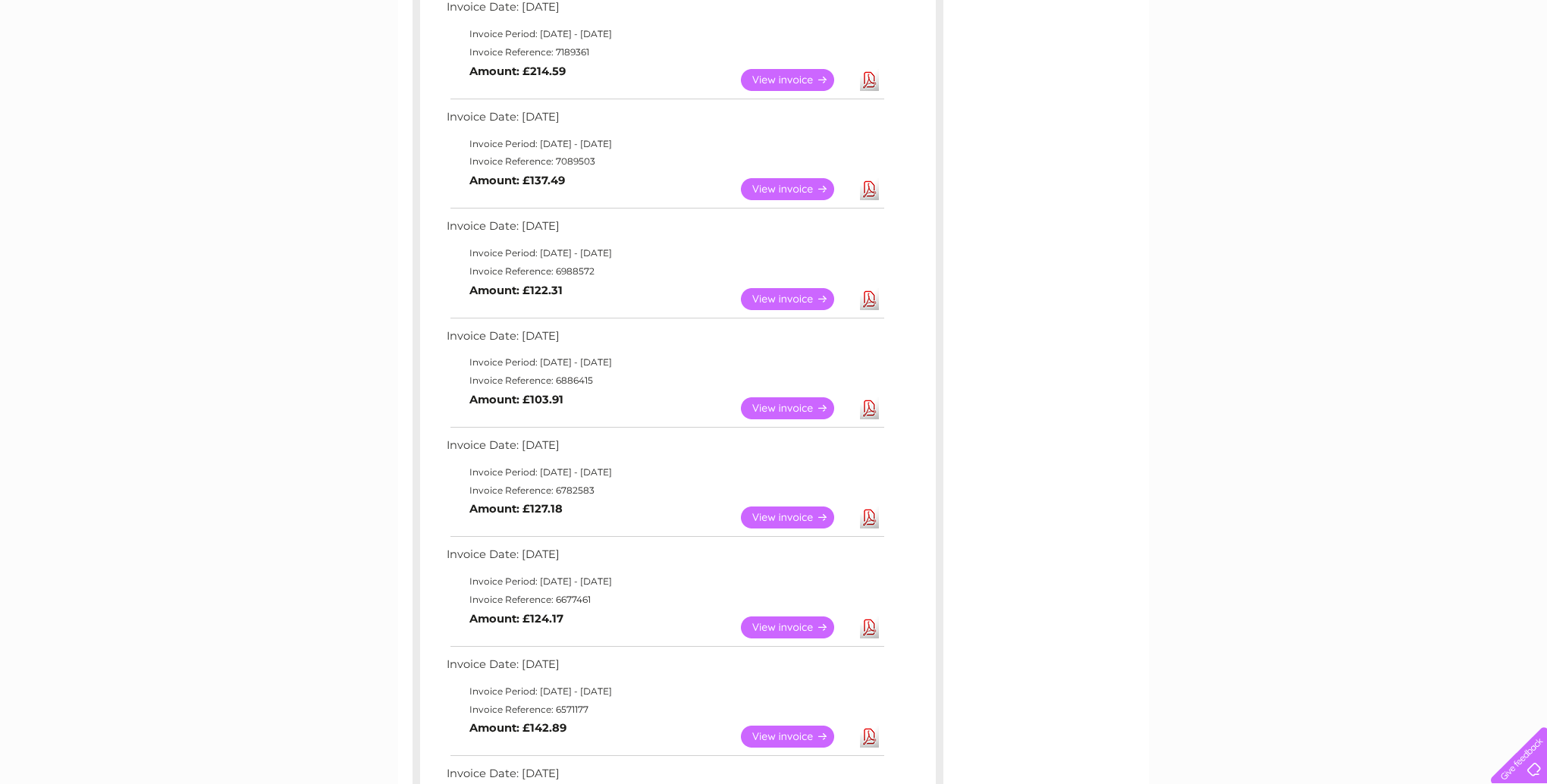
click at [870, 77] on link "Download" at bounding box center [869, 80] width 19 height 22
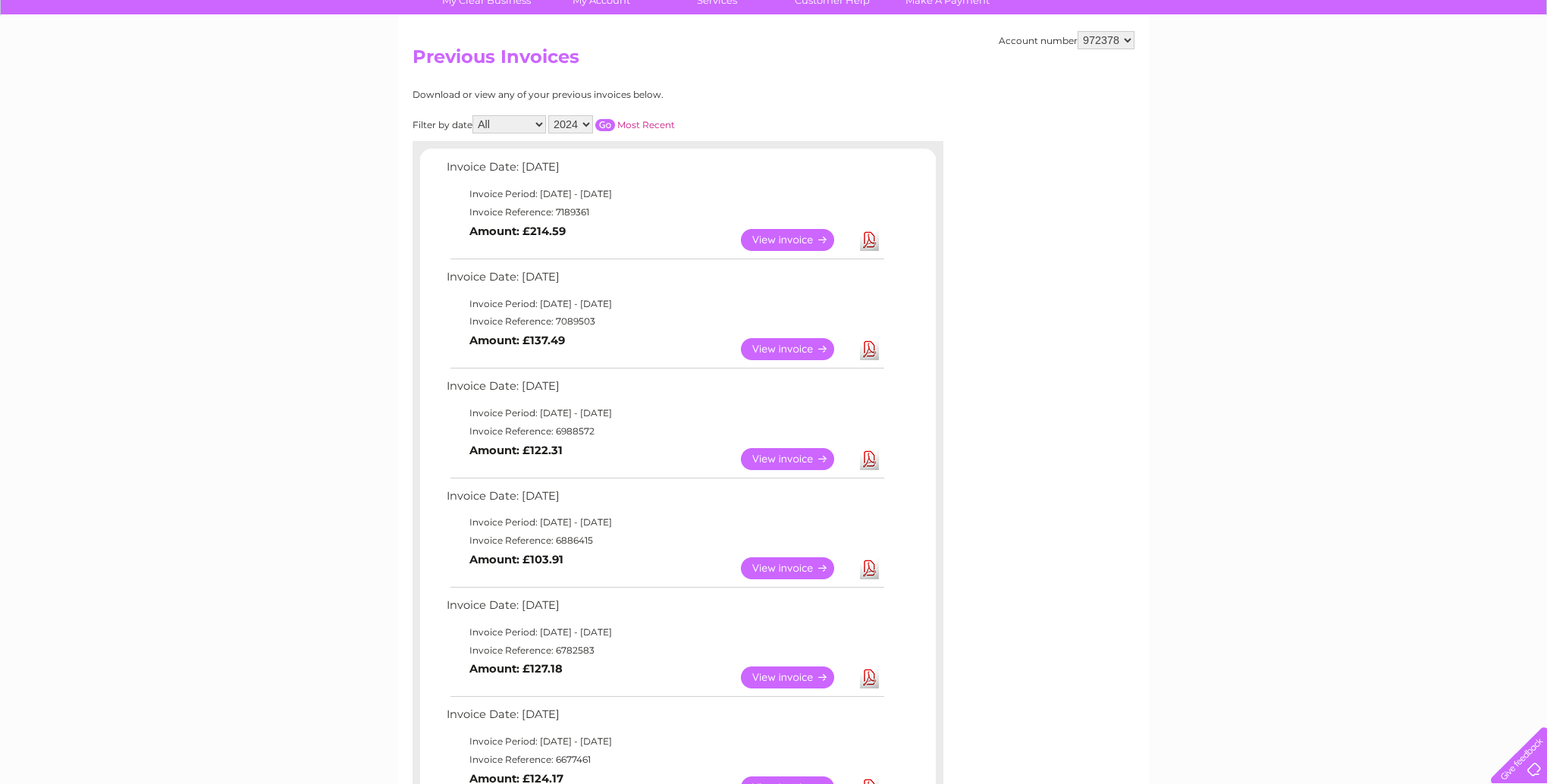
scroll to position [91, 0]
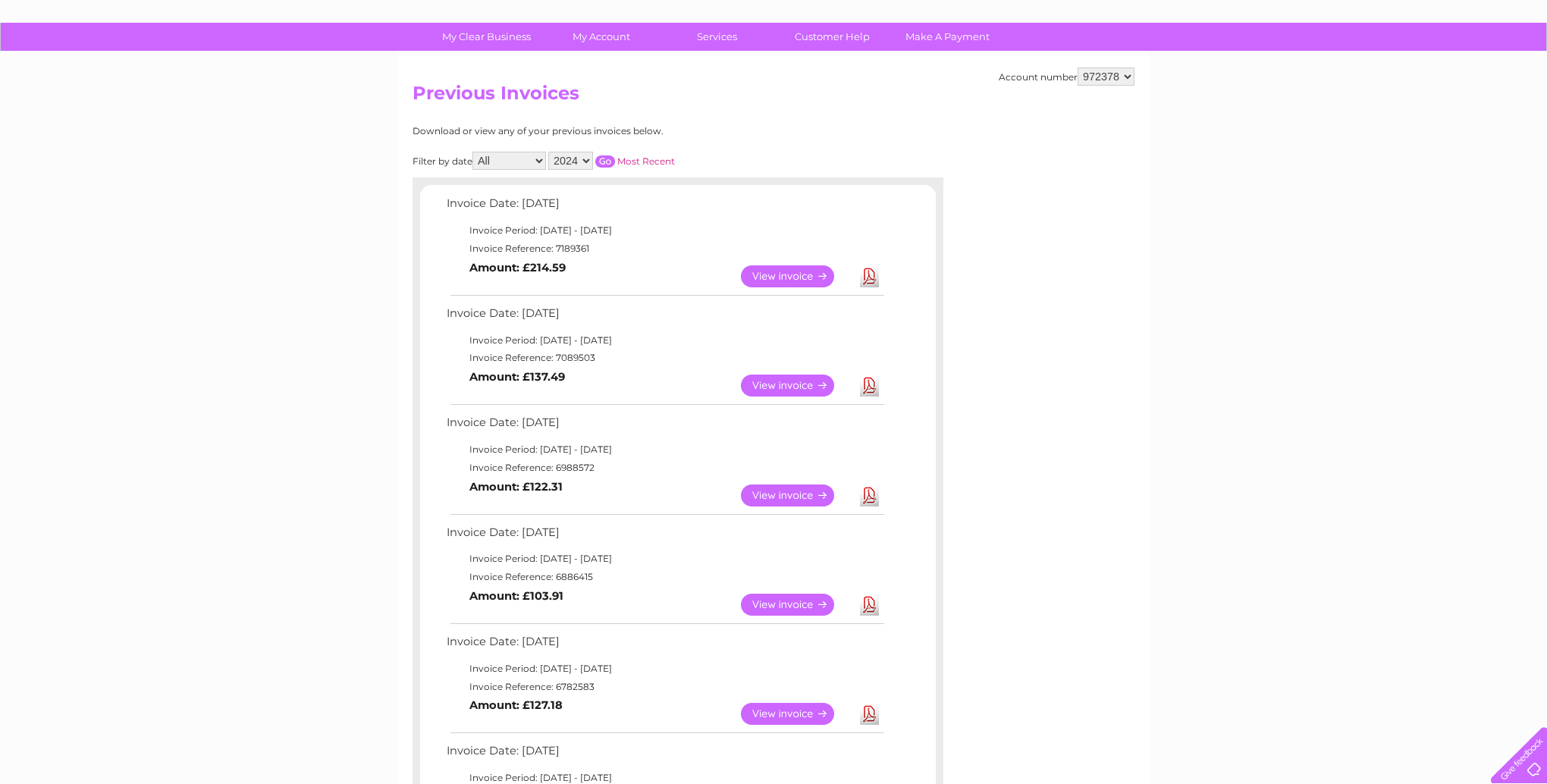
click at [591, 161] on select "2025 2024 2023 2022" at bounding box center [570, 160] width 45 height 18
select select "2025"
click at [608, 162] on input "button" at bounding box center [605, 162] width 20 height 13
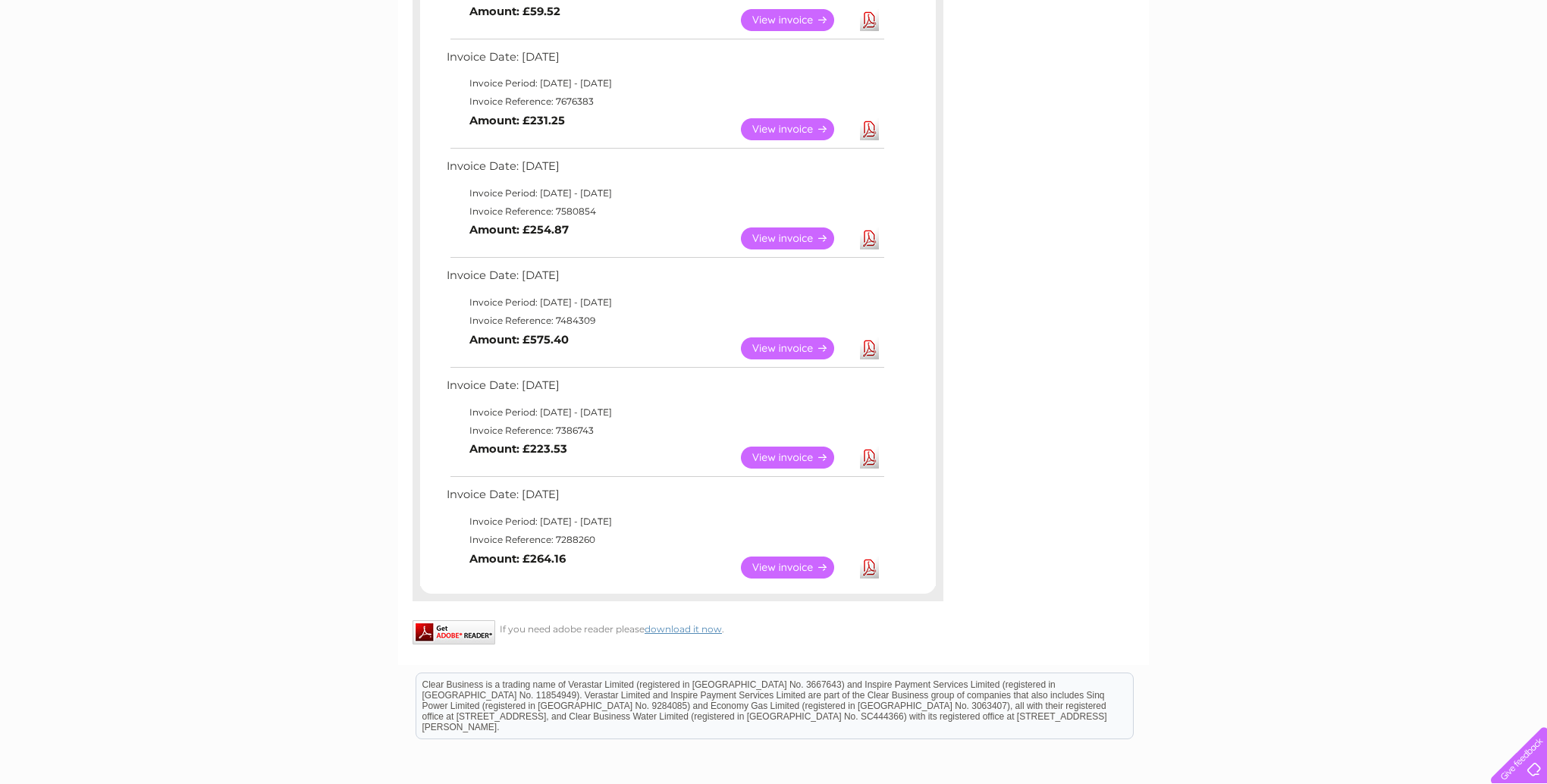
scroll to position [717, 0]
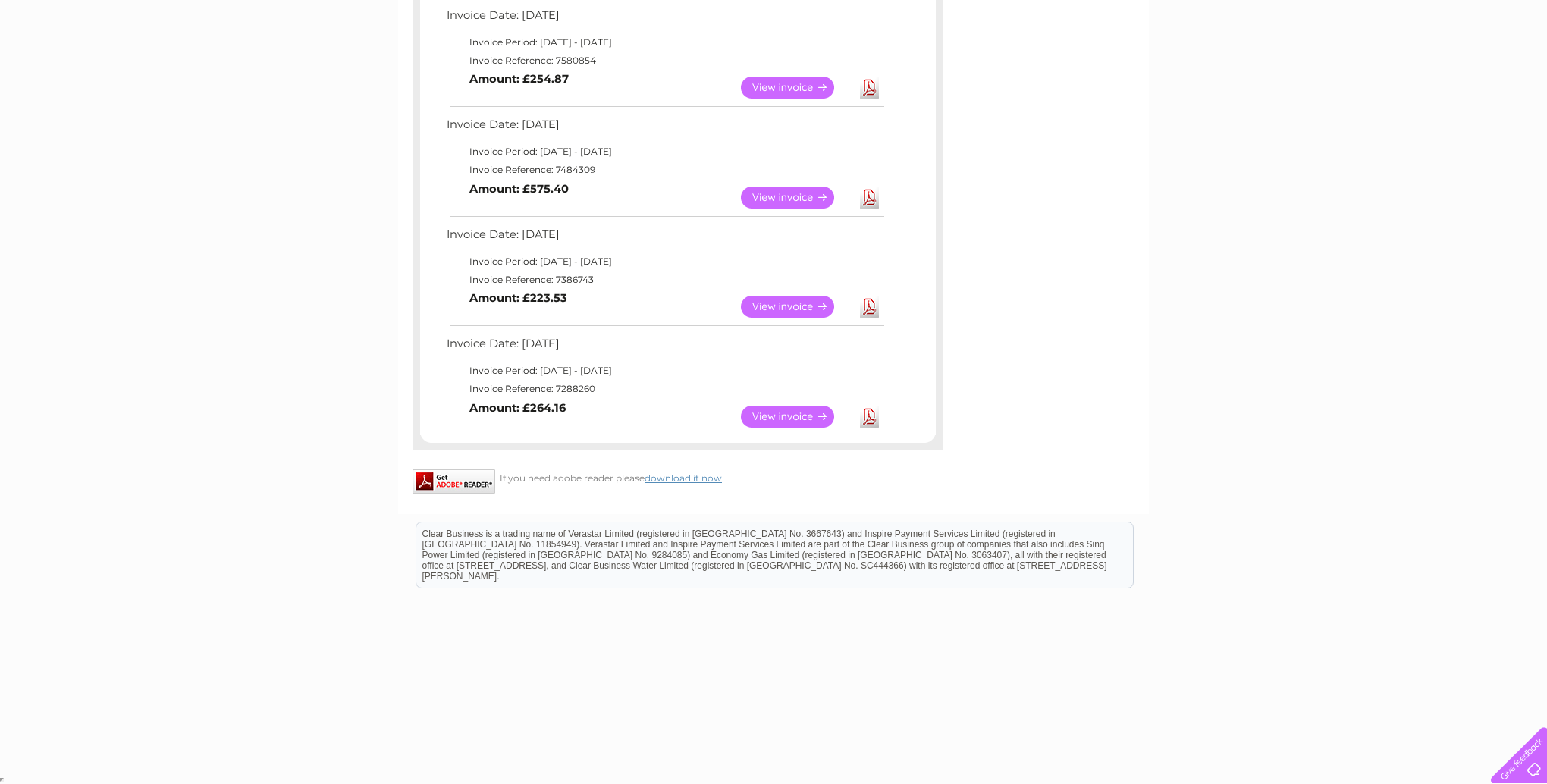
click at [871, 424] on link "Download" at bounding box center [869, 416] width 19 height 22
click at [870, 308] on link "Download" at bounding box center [869, 306] width 19 height 22
click at [870, 200] on link "Download" at bounding box center [869, 197] width 19 height 22
